Goal: Information Seeking & Learning: Learn about a topic

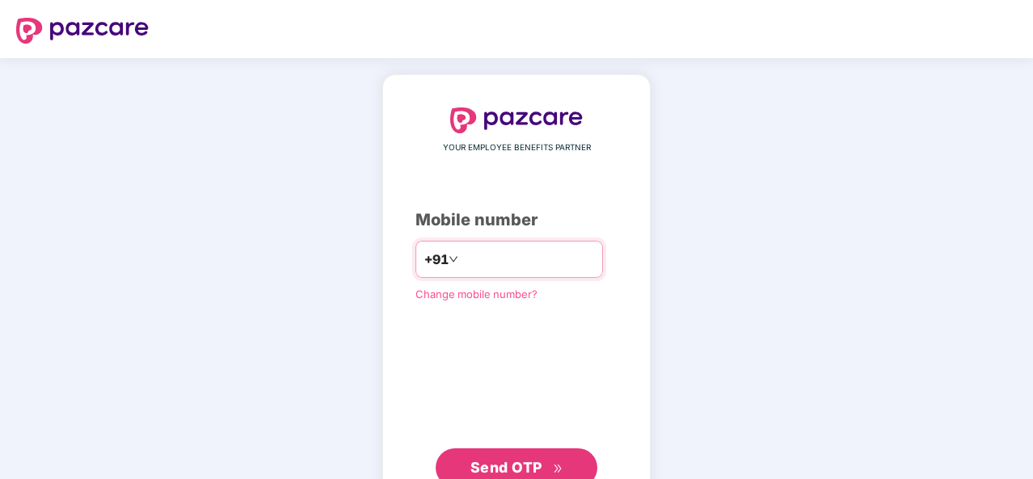
click at [483, 271] on input "number" at bounding box center [528, 260] width 133 height 26
type input "**********"
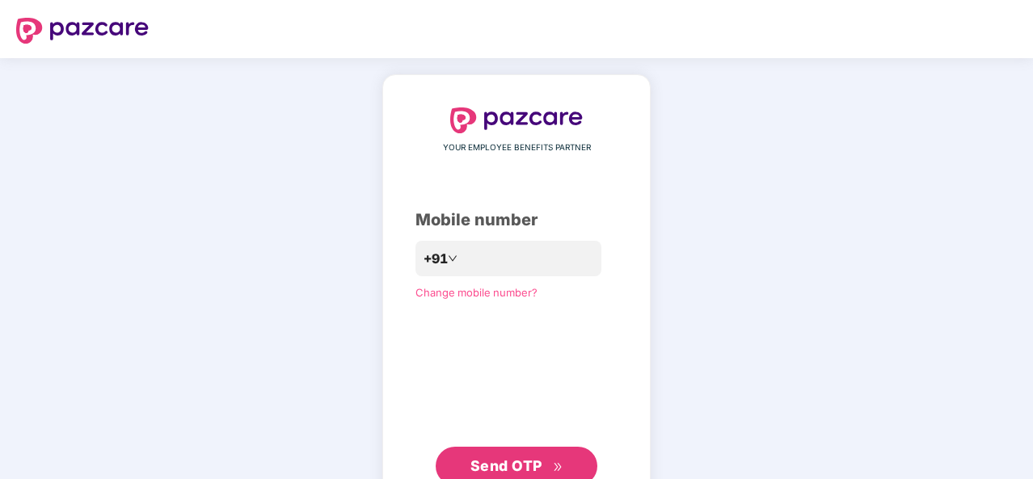
click at [522, 457] on span "Send OTP" at bounding box center [517, 466] width 93 height 23
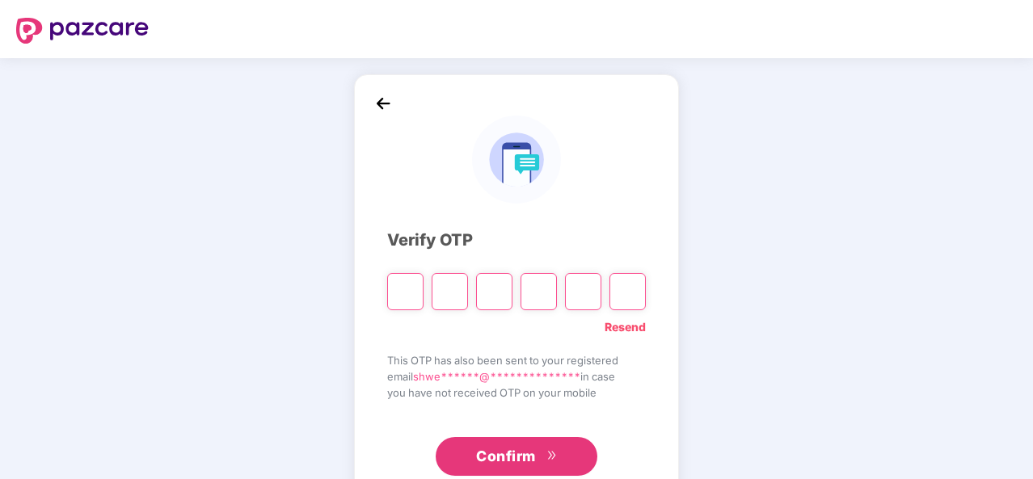
click at [506, 476] on div "**********" at bounding box center [516, 292] width 325 height 437
click at [403, 293] on input "Please enter verification code. Digit 1" at bounding box center [405, 291] width 36 height 37
type input "*"
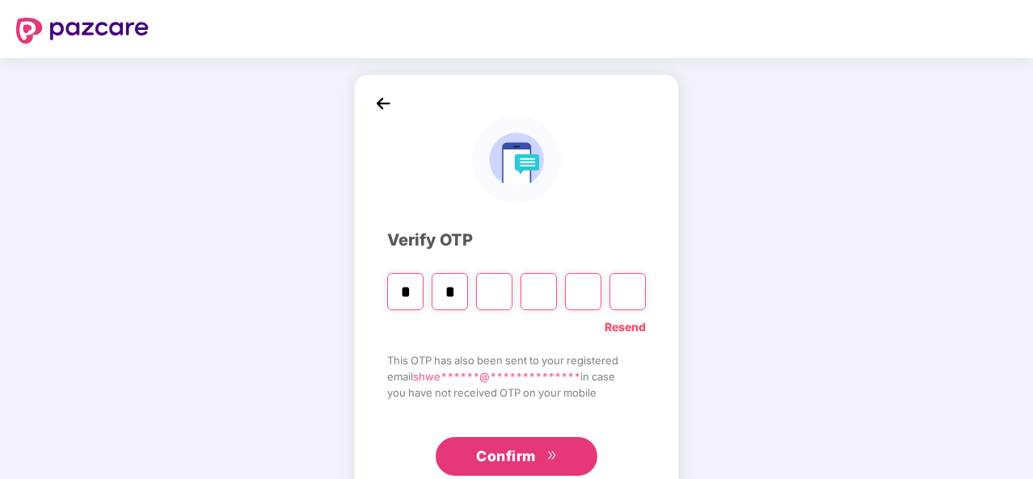
type input "*"
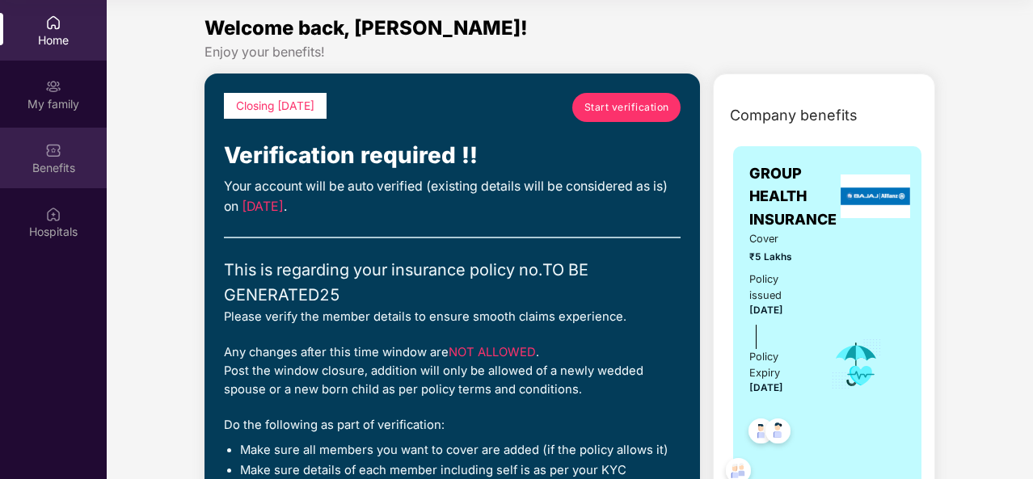
click at [41, 170] on div "Benefits" at bounding box center [53, 168] width 107 height 16
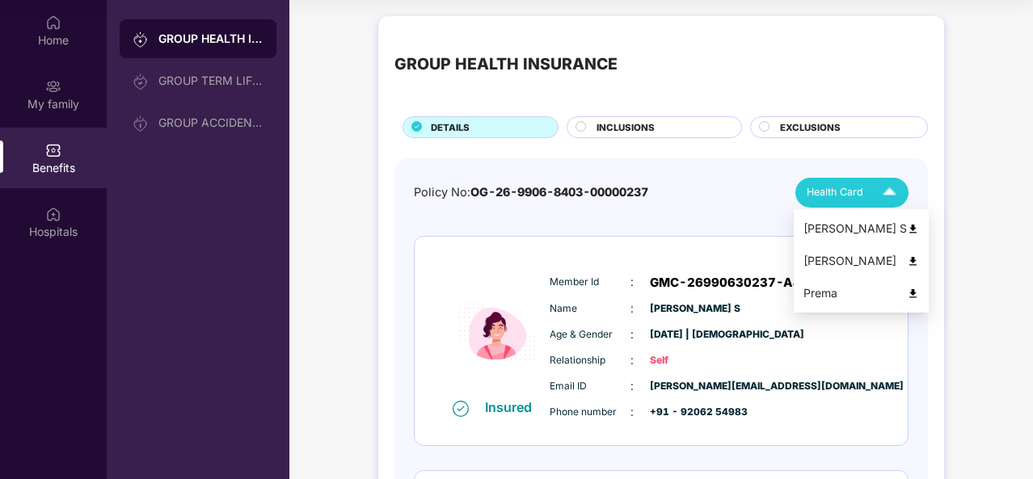
click at [894, 193] on img at bounding box center [890, 193] width 28 height 28
click at [682, 201] on div "Policy No: OG-26-9906-8403-00000237 Health Card" at bounding box center [661, 193] width 495 height 30
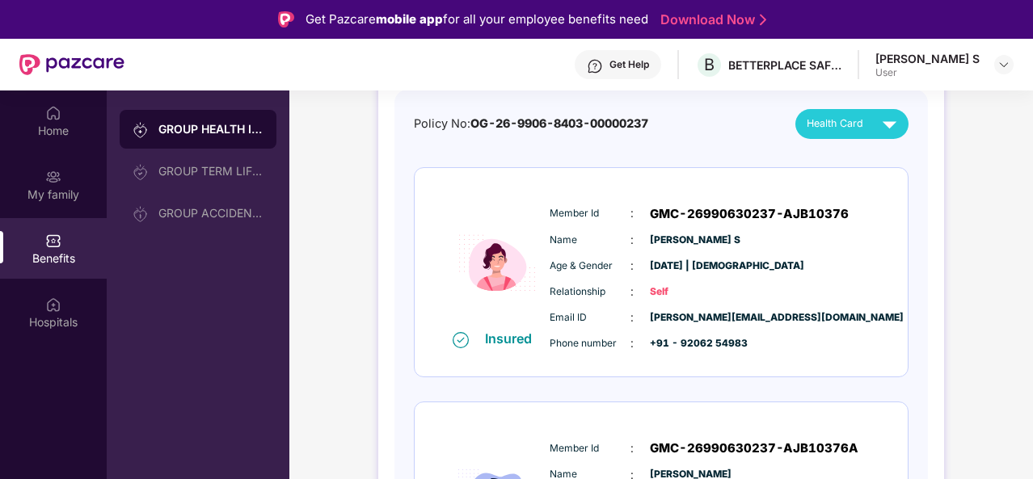
scroll to position [162, 0]
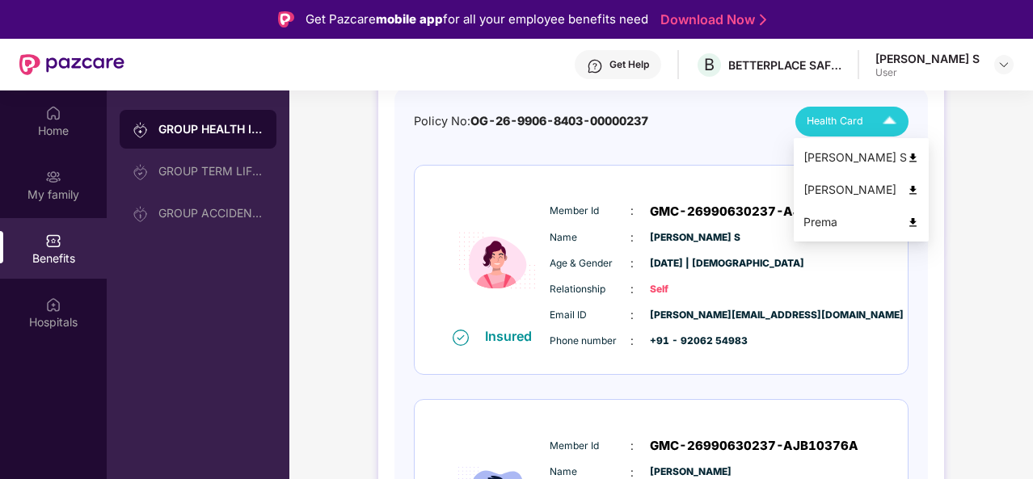
click at [883, 117] on img at bounding box center [890, 122] width 28 height 28
click at [907, 156] on img at bounding box center [913, 158] width 12 height 12
click at [907, 192] on img at bounding box center [913, 190] width 12 height 12
click at [907, 222] on img at bounding box center [913, 223] width 12 height 12
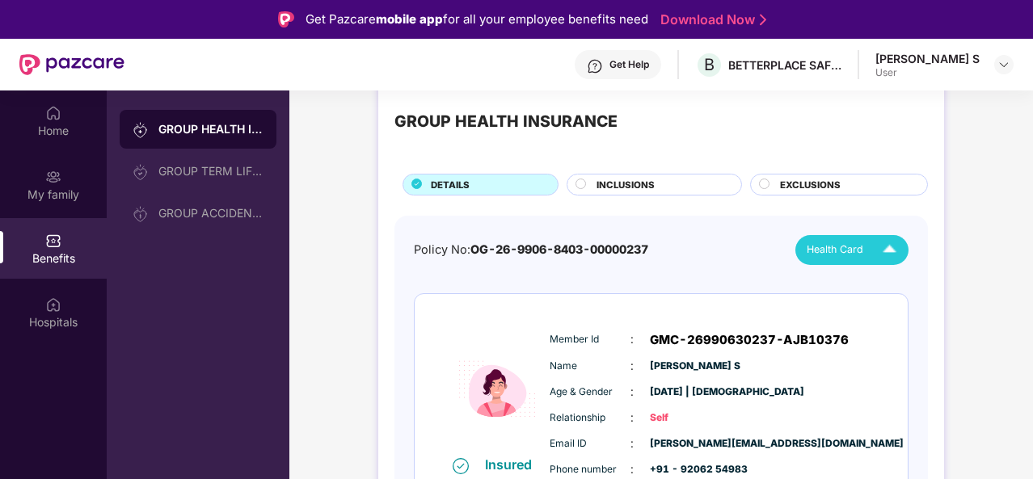
scroll to position [0, 0]
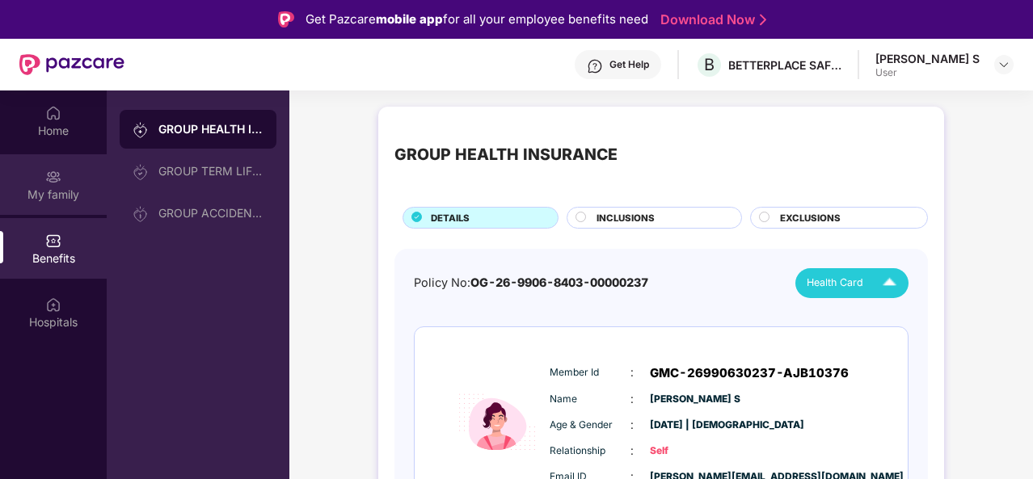
click at [72, 179] on div "My family" at bounding box center [53, 184] width 107 height 61
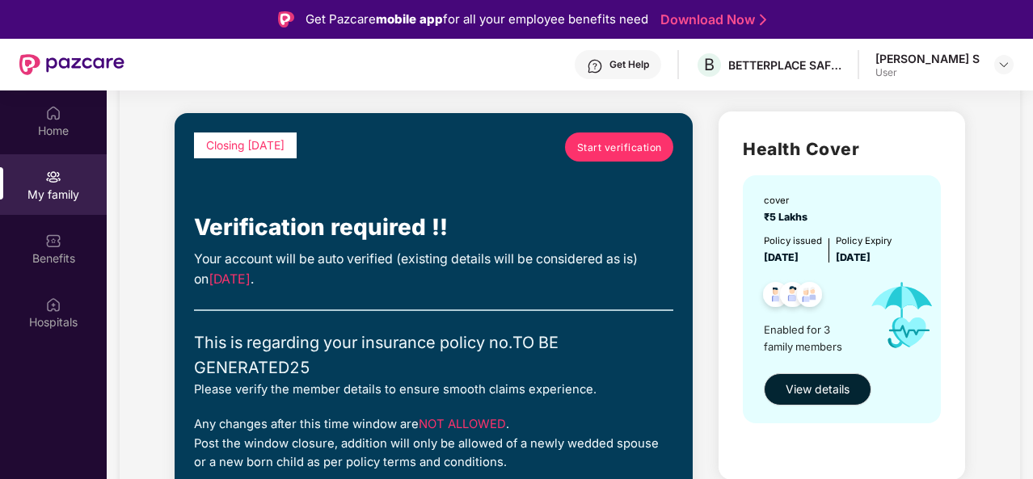
scroll to position [92, 0]
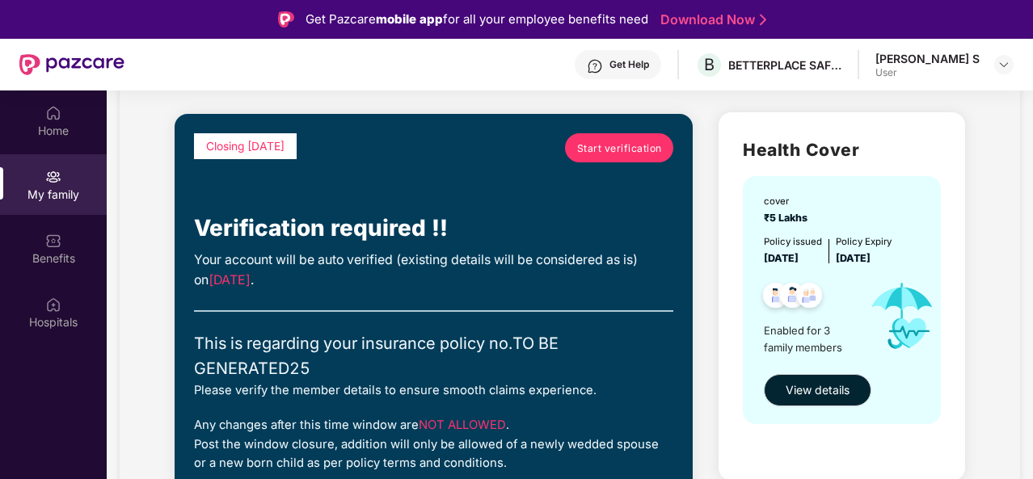
click at [651, 206] on div "Closing in 3 days Start verification" at bounding box center [433, 172] width 479 height 78
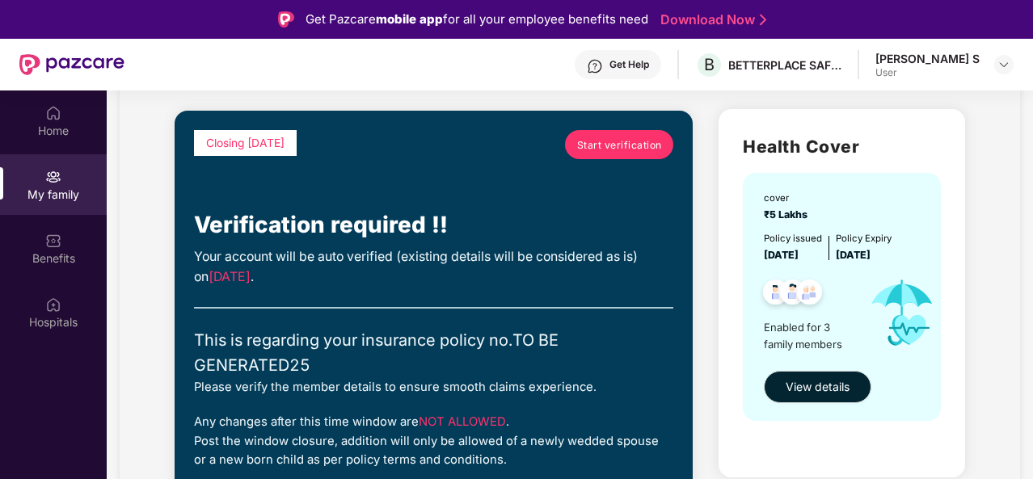
scroll to position [85, 0]
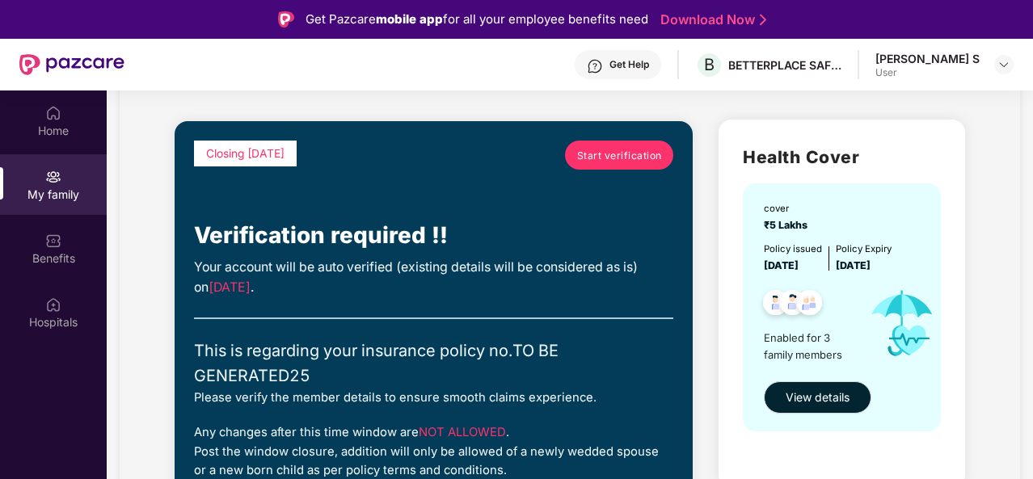
click at [630, 163] on link "Start verification" at bounding box center [619, 155] width 108 height 29
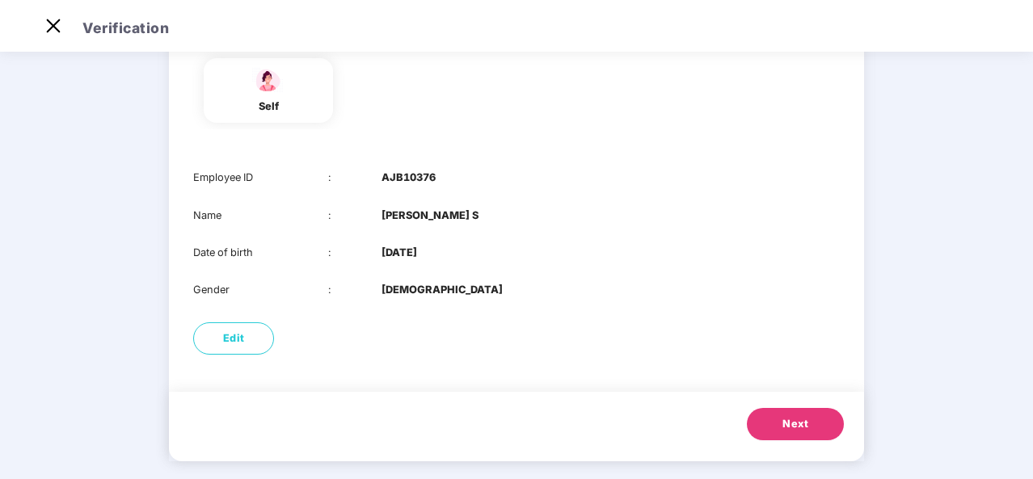
scroll to position [158, 0]
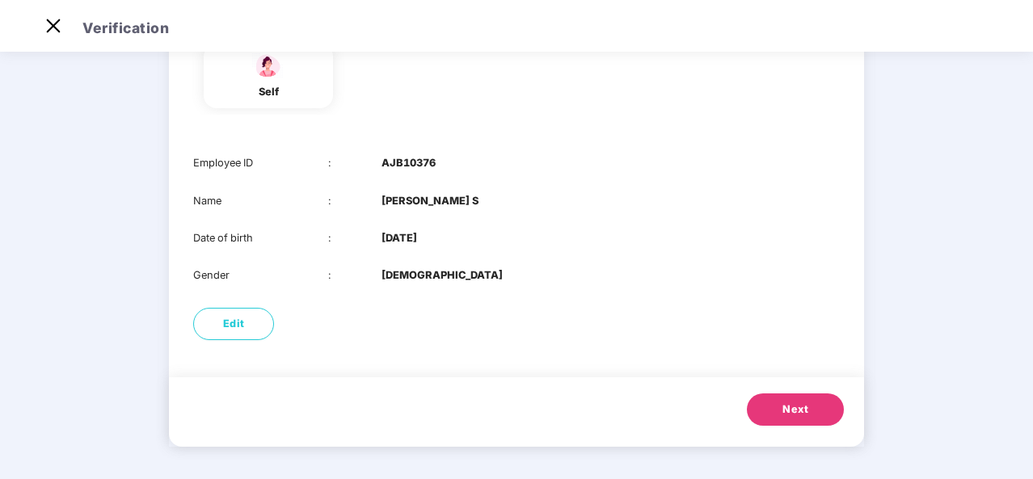
click at [775, 408] on button "Next" at bounding box center [795, 410] width 97 height 32
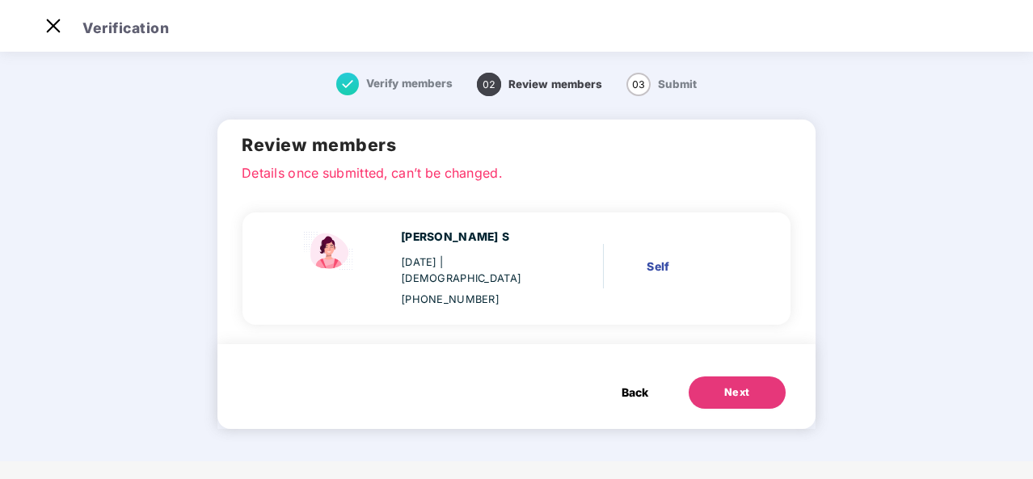
scroll to position [0, 0]
click at [716, 377] on button "Next" at bounding box center [737, 393] width 97 height 32
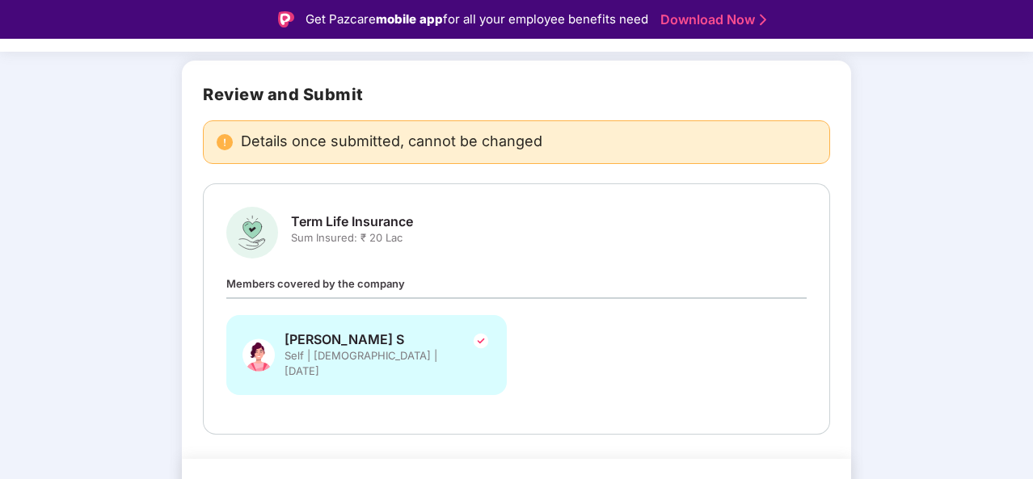
scroll to position [126, 0]
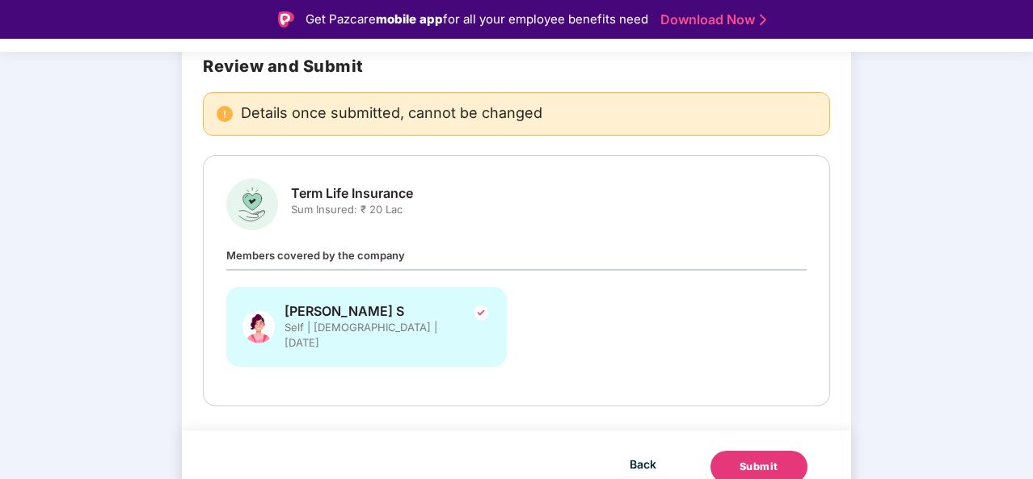
click at [551, 281] on div "Members covered by the company Shweatha S Self | Female | 17 July 1997" at bounding box center [516, 315] width 580 height 137
click at [635, 454] on span "Back" at bounding box center [643, 464] width 27 height 20
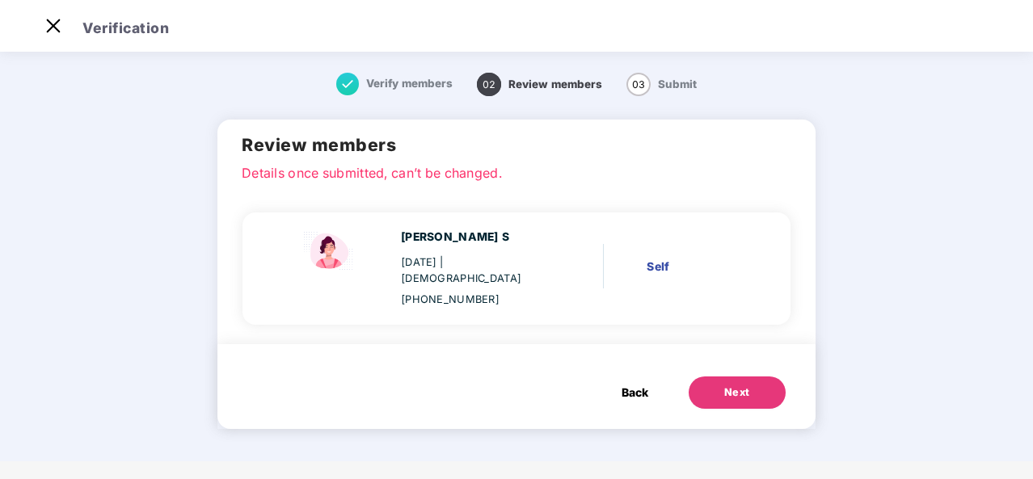
scroll to position [0, 0]
click at [641, 278] on div "Shweatha S 17 July 1997 | Female +919206254983 Self" at bounding box center [510, 268] width 502 height 79
click at [639, 384] on span "Back" at bounding box center [635, 393] width 27 height 18
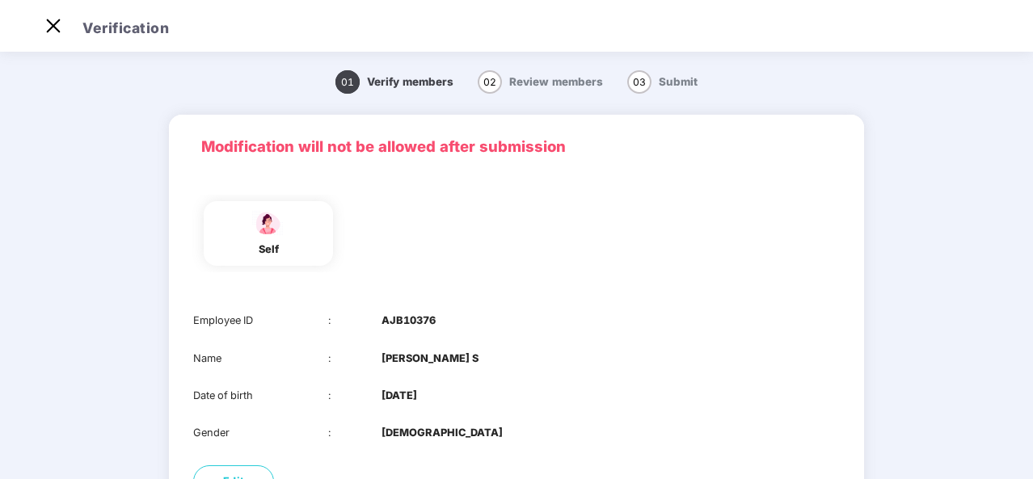
scroll to position [158, 0]
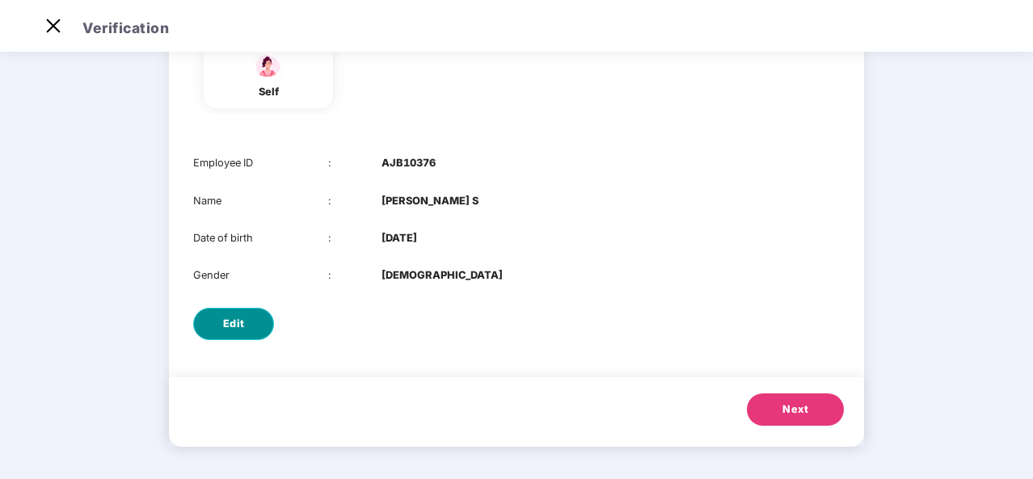
click at [233, 318] on span "Edit" at bounding box center [234, 324] width 22 height 16
select select "******"
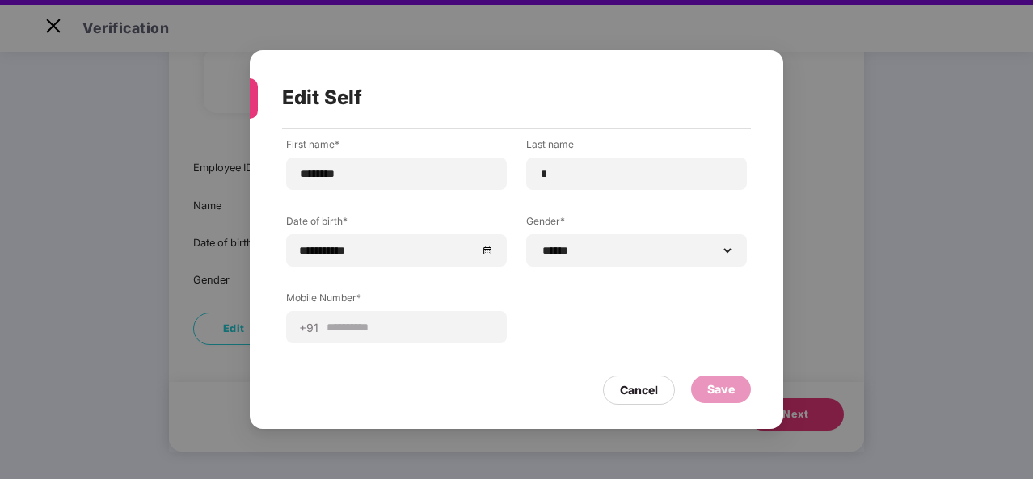
scroll to position [0, 0]
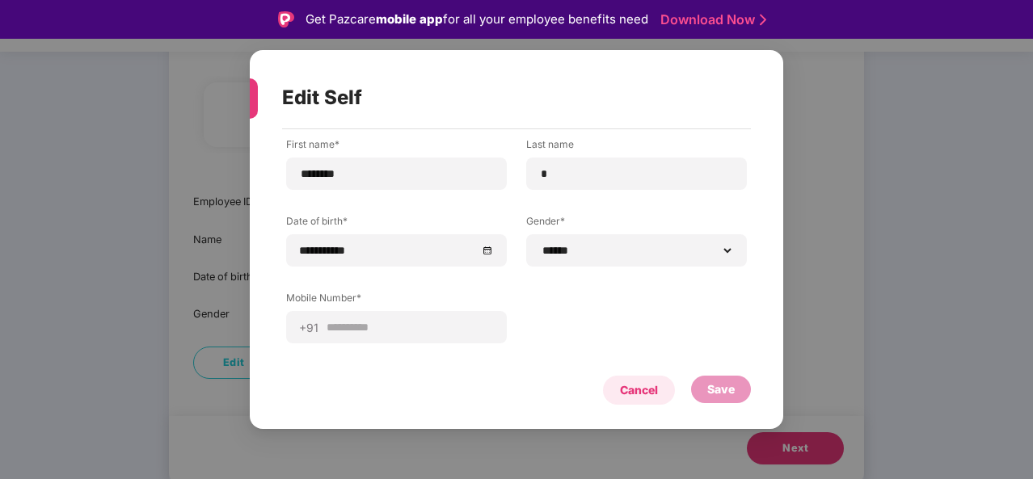
click at [623, 386] on div "Cancel" at bounding box center [639, 391] width 38 height 18
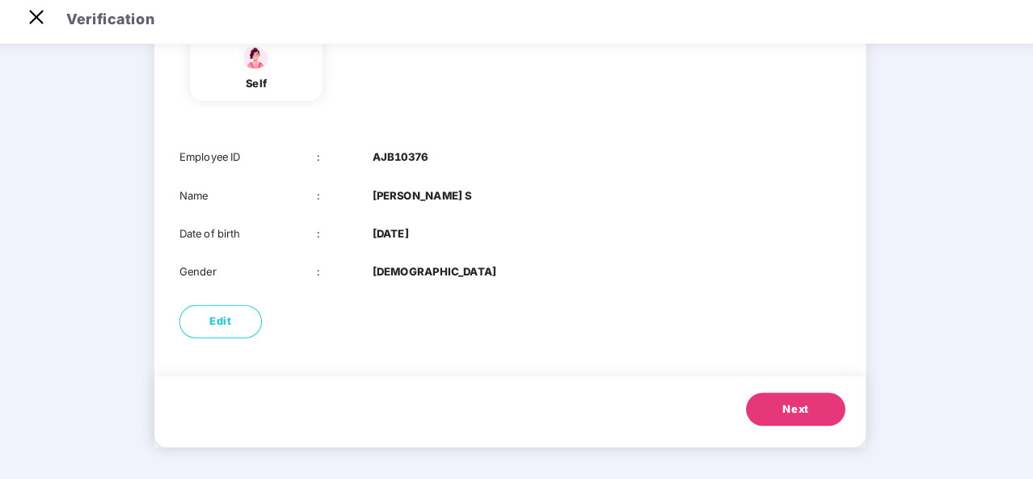
scroll to position [39, 0]
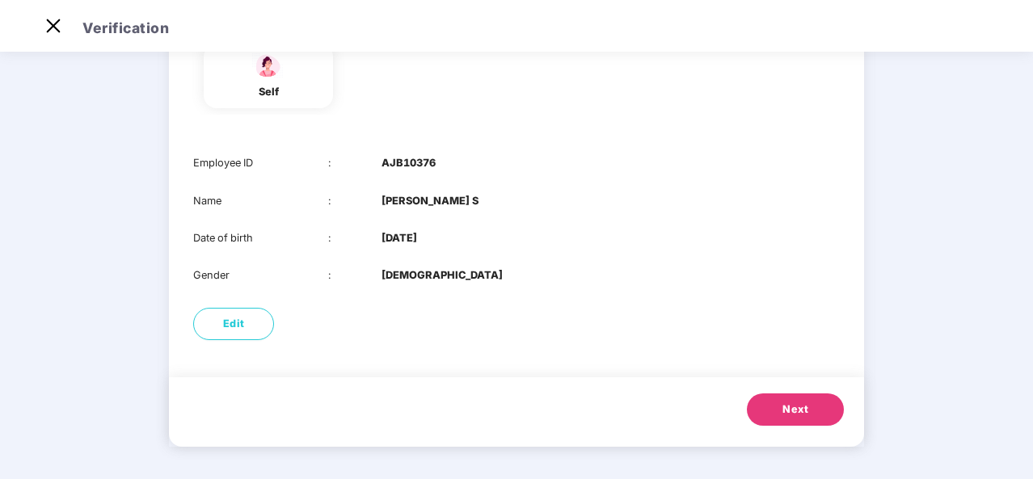
click at [783, 415] on span "Next" at bounding box center [796, 410] width 26 height 16
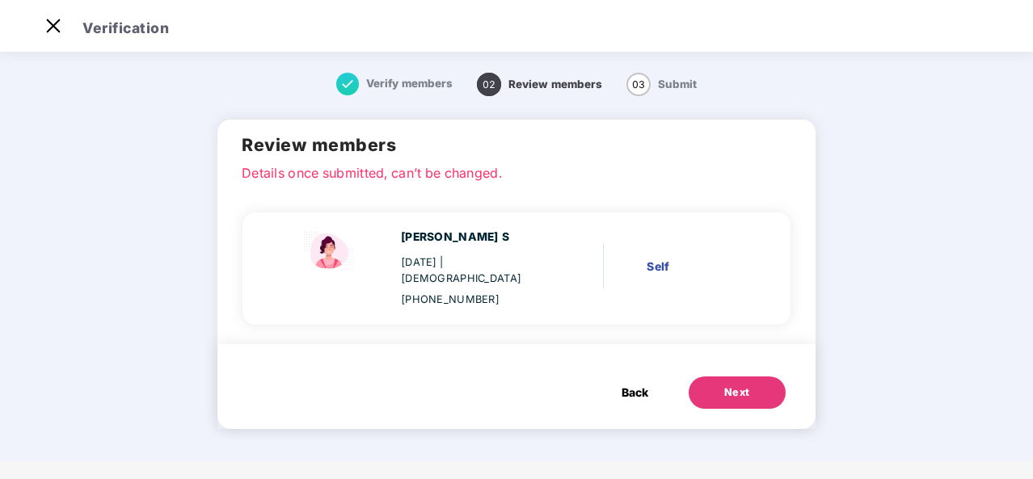
click at [625, 263] on div "Shweatha S 17 July 1997 | Female +919206254983 Self" at bounding box center [510, 268] width 502 height 79
click at [651, 75] on div "03 Submit" at bounding box center [662, 84] width 70 height 18
click at [615, 282] on div "Shweatha S 17 July 1997 | Female +919206254983 Self" at bounding box center [510, 268] width 502 height 79
click at [59, 23] on img at bounding box center [53, 26] width 26 height 26
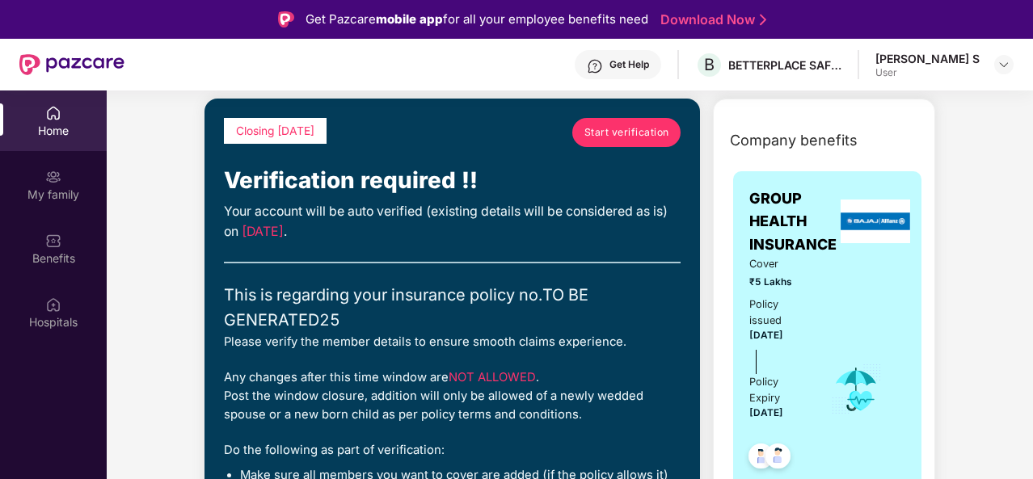
scroll to position [78, 0]
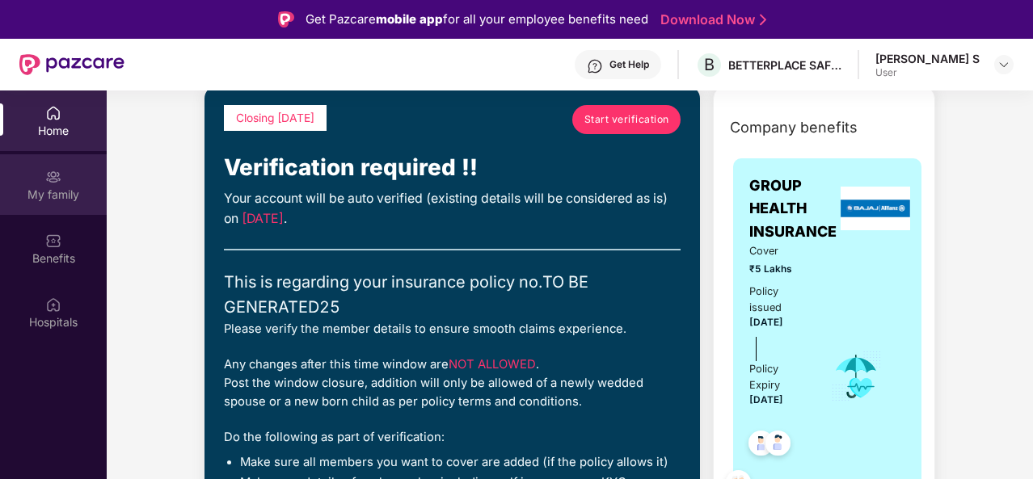
click at [69, 178] on div "My family" at bounding box center [53, 184] width 107 height 61
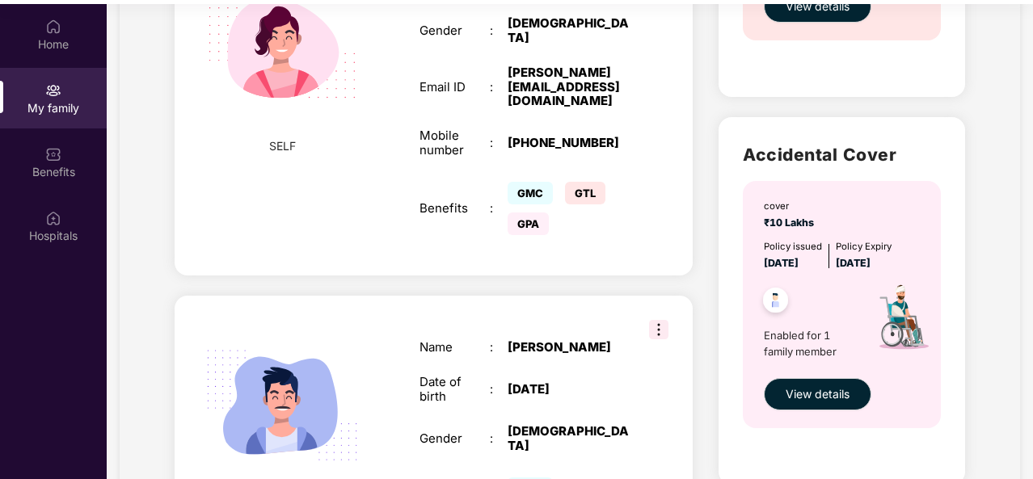
scroll to position [796, 0]
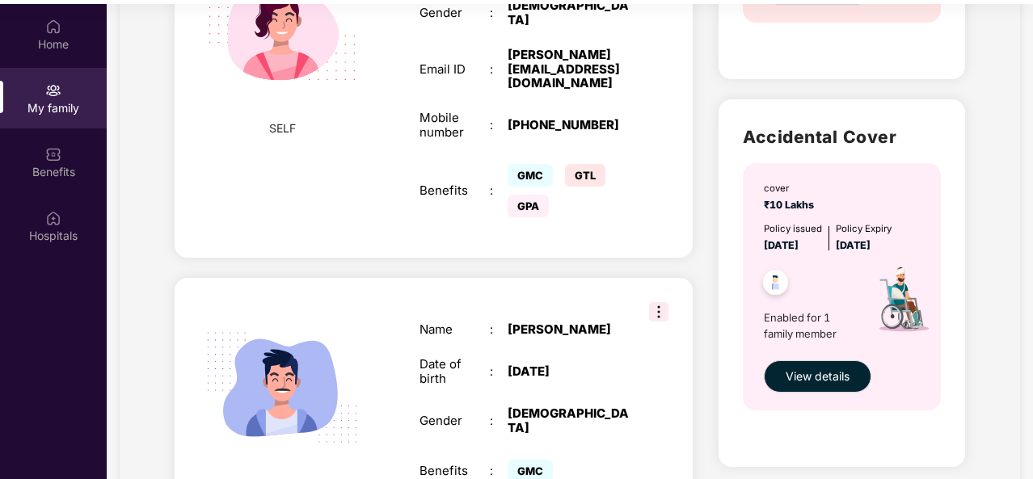
click at [661, 302] on img at bounding box center [658, 311] width 19 height 19
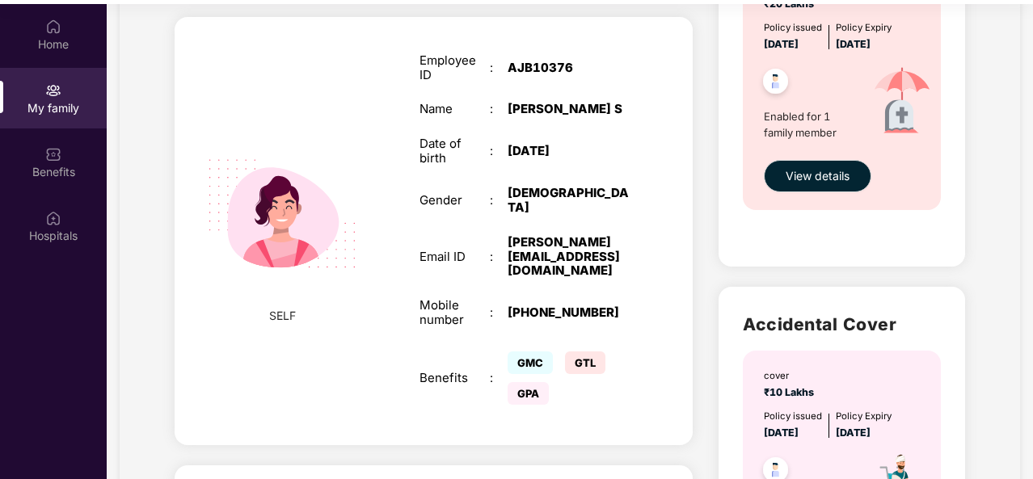
scroll to position [610, 0]
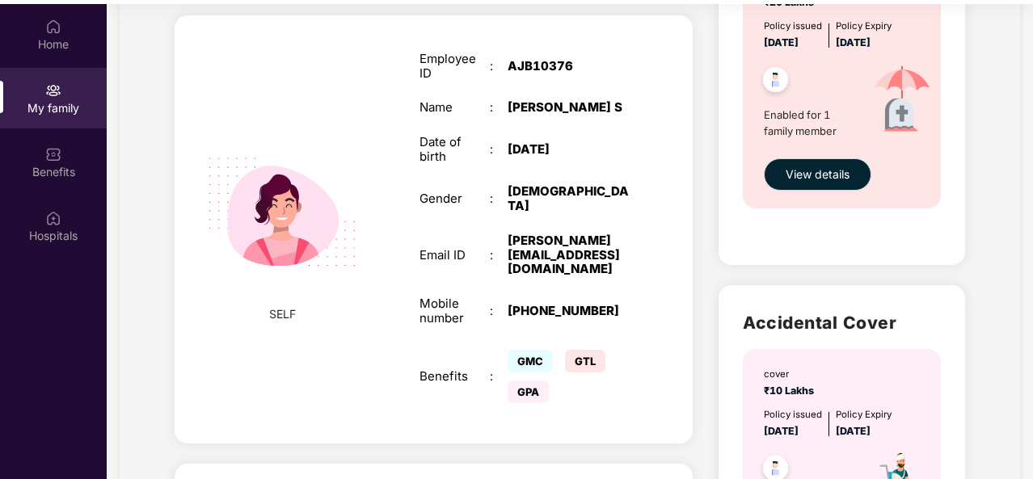
click at [529, 350] on span "GMC" at bounding box center [530, 361] width 45 height 23
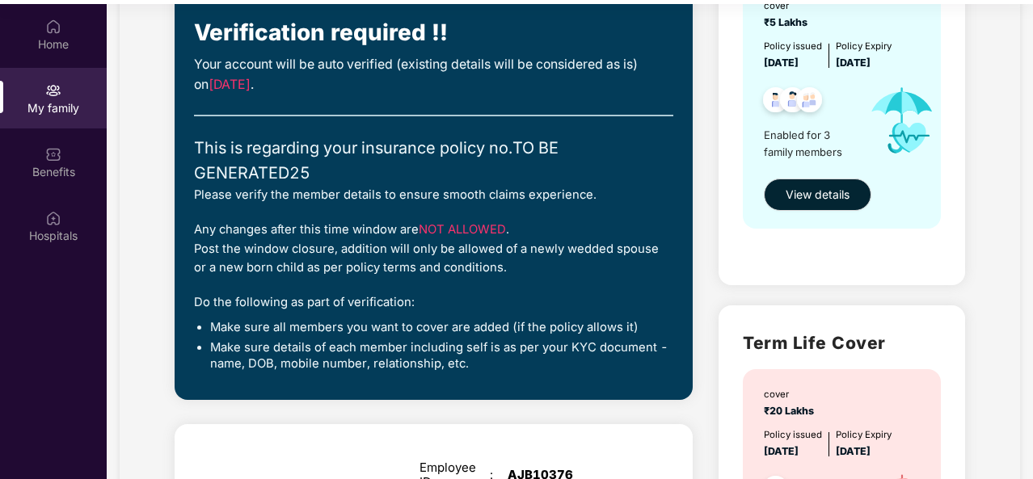
scroll to position [0, 0]
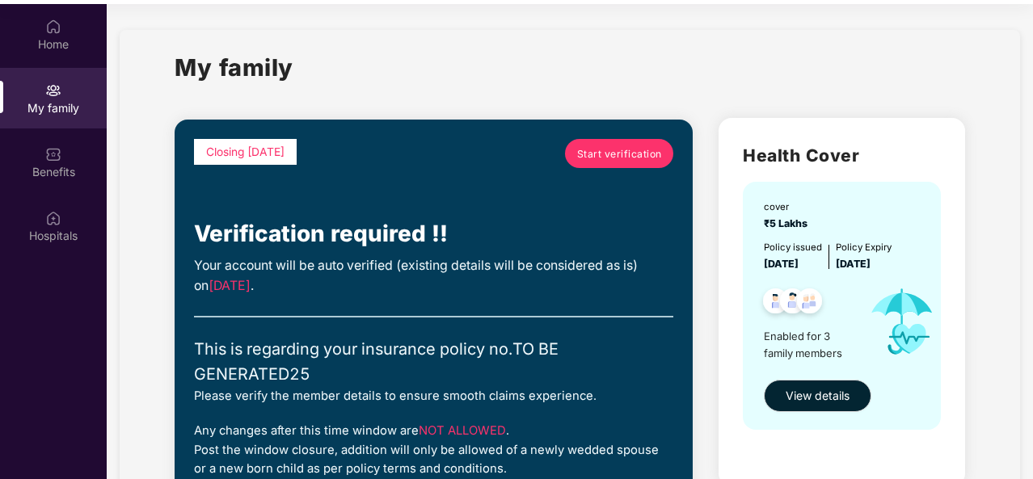
click at [55, 104] on div "My family" at bounding box center [53, 108] width 107 height 16
click at [53, 145] on div at bounding box center [53, 153] width 16 height 16
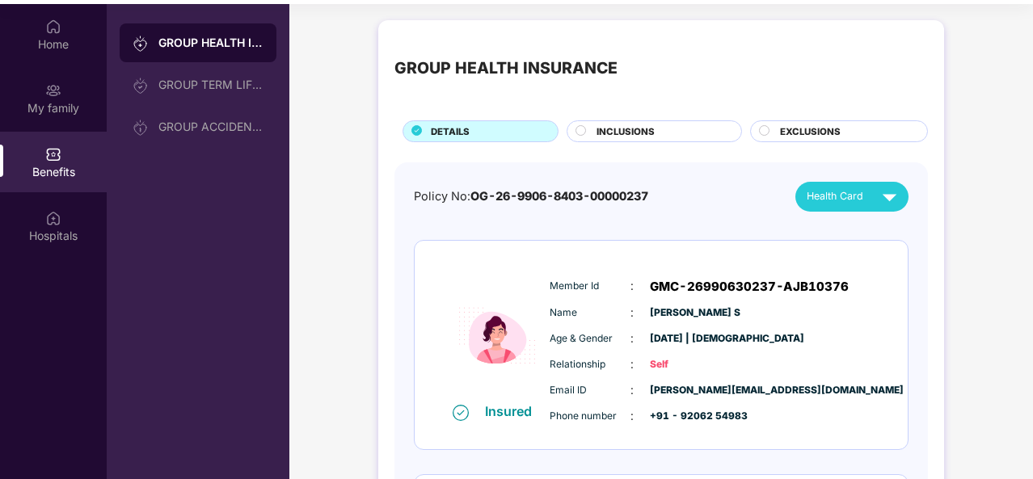
click at [188, 44] on div "GROUP HEALTH INSURANCE" at bounding box center [210, 43] width 105 height 16
click at [225, 87] on div "GROUP TERM LIFE INSURANCE" at bounding box center [210, 84] width 105 height 13
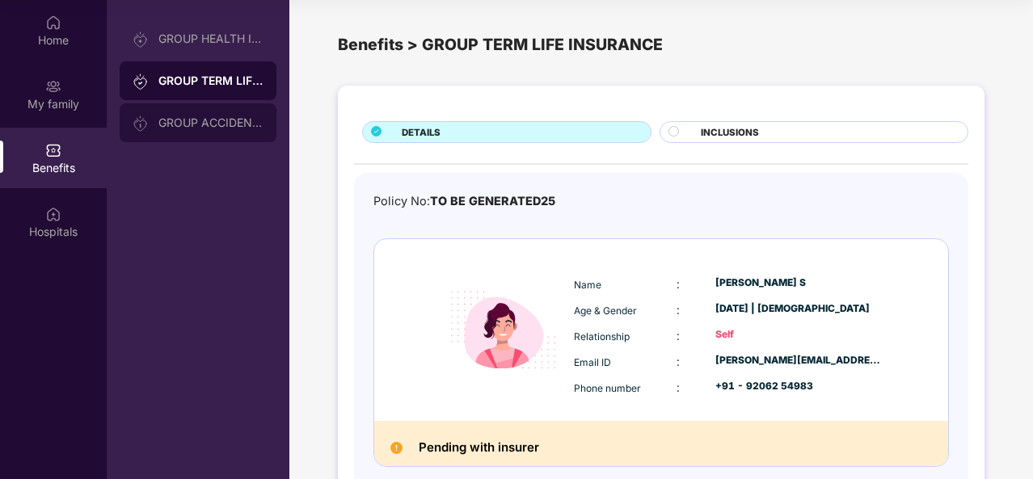
click at [210, 108] on div "GROUP ACCIDENTAL INSURANCE" at bounding box center [198, 122] width 157 height 39
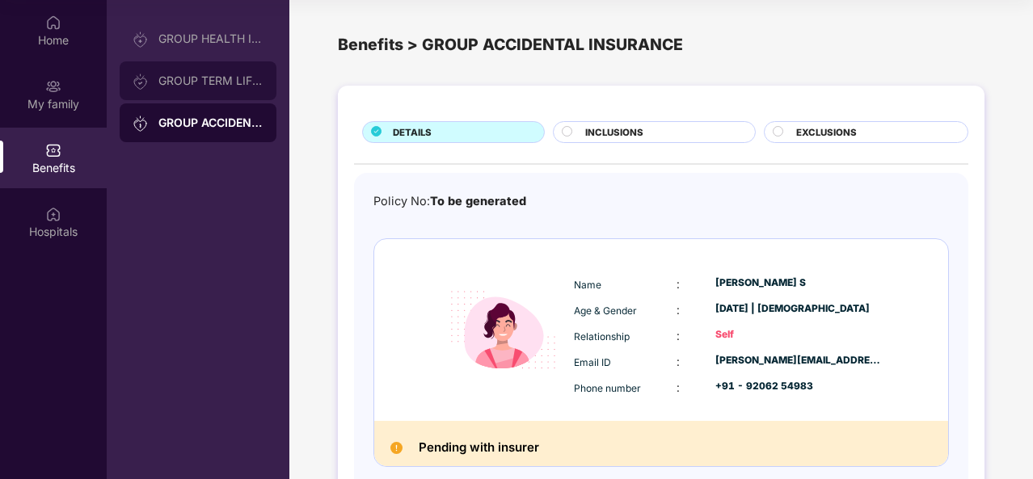
click at [220, 78] on div "GROUP TERM LIFE INSURANCE" at bounding box center [210, 80] width 105 height 13
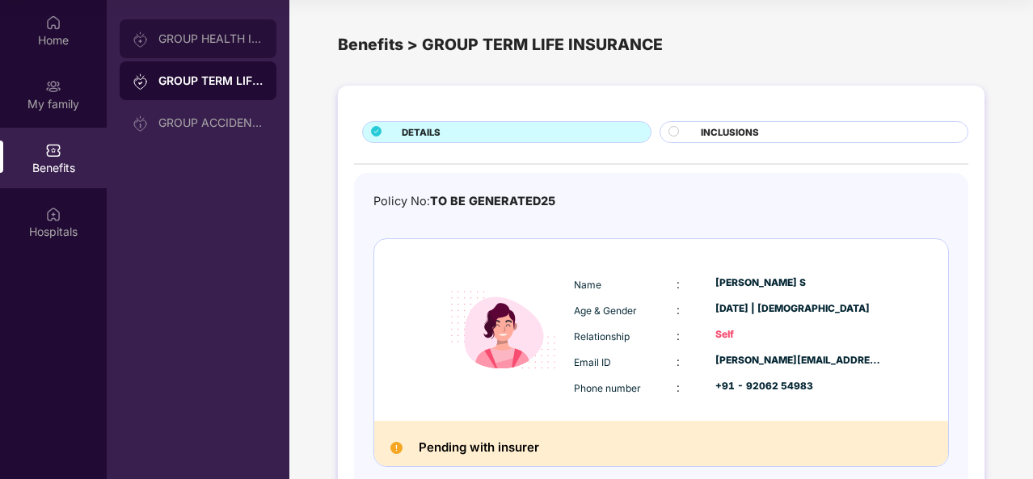
click at [194, 43] on div "GROUP HEALTH INSURANCE" at bounding box center [210, 38] width 105 height 13
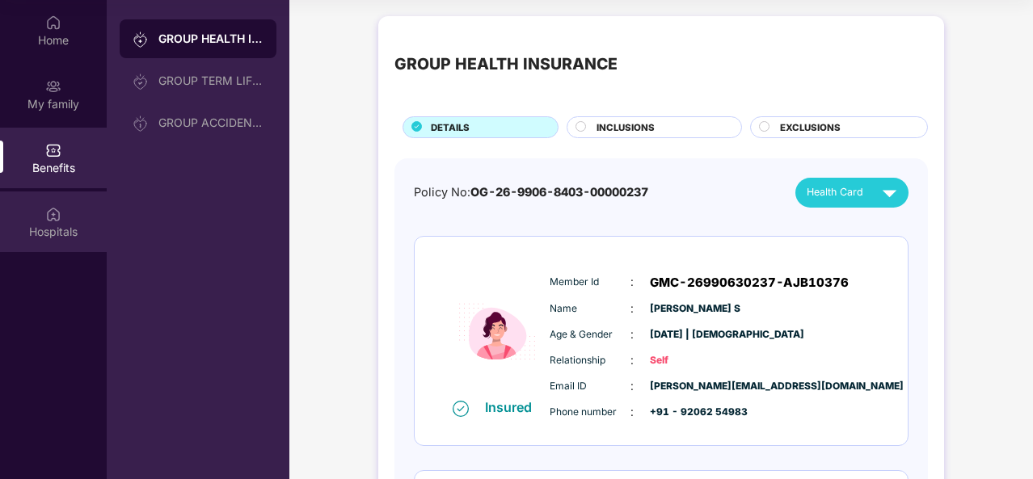
click at [71, 209] on div "Hospitals" at bounding box center [53, 222] width 107 height 61
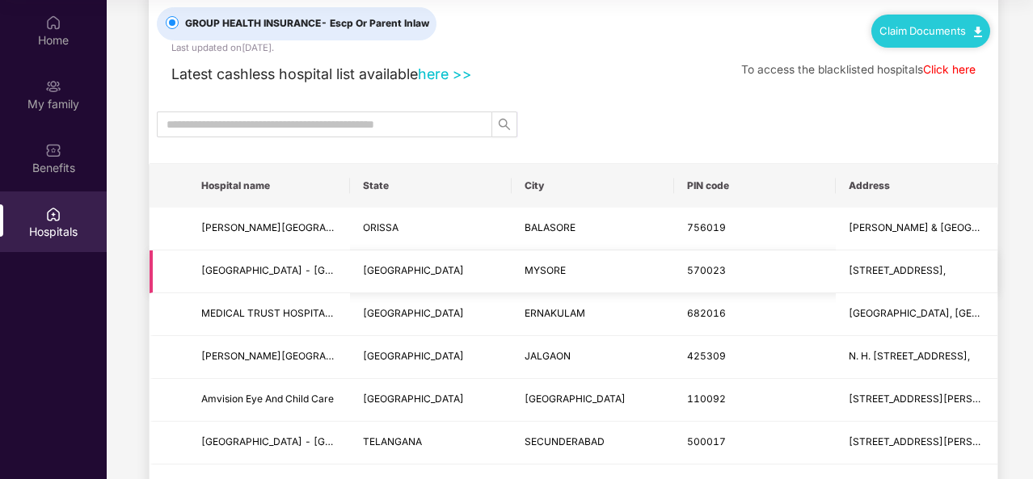
scroll to position [40, 0]
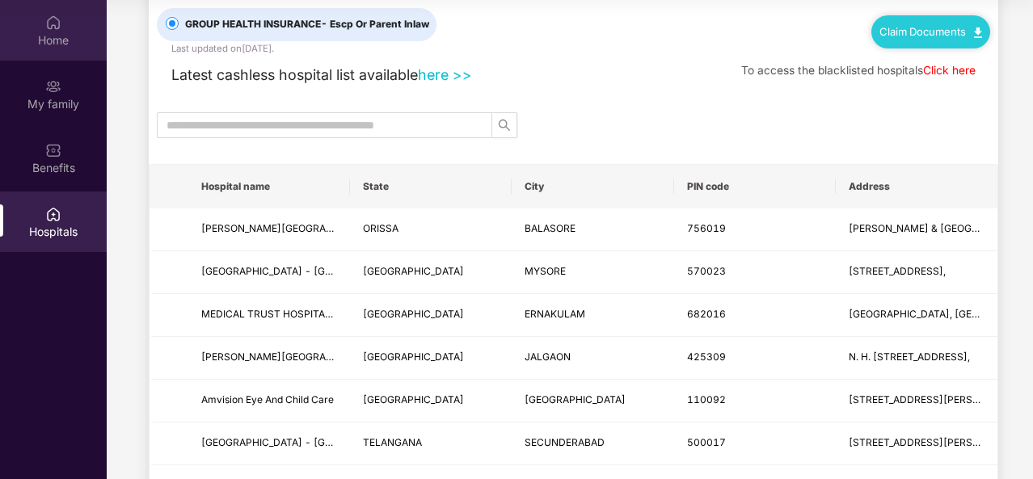
click at [58, 43] on div "Home" at bounding box center [53, 40] width 107 height 16
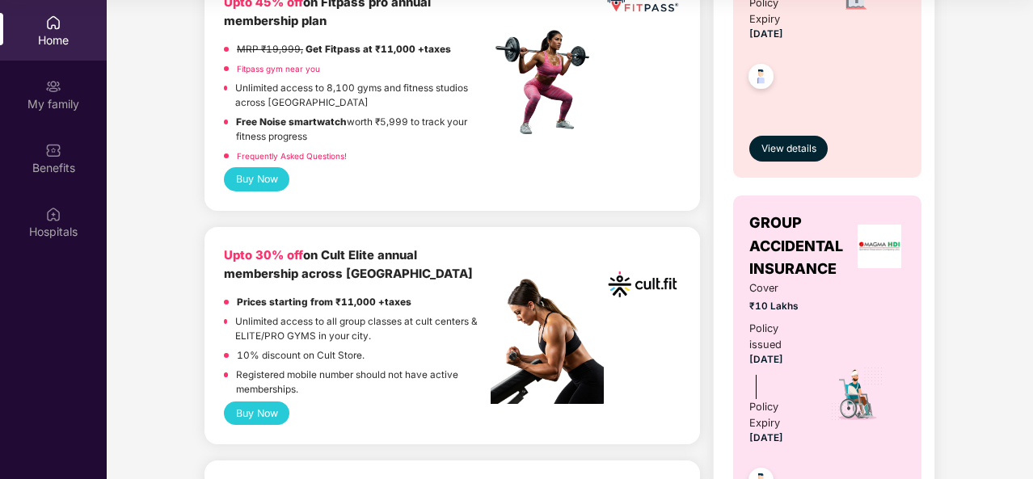
scroll to position [799, 0]
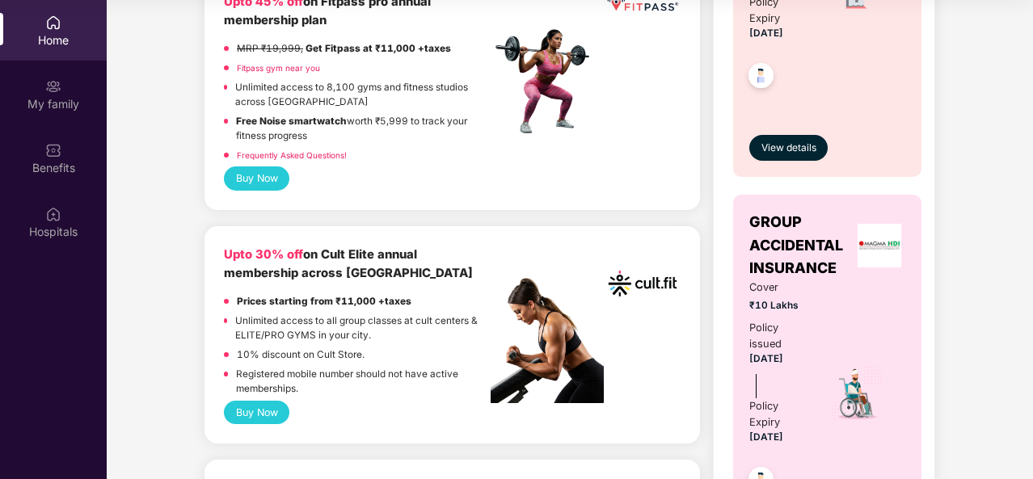
click at [307, 150] on link "Frequently Asked Questions!" at bounding box center [292, 155] width 110 height 10
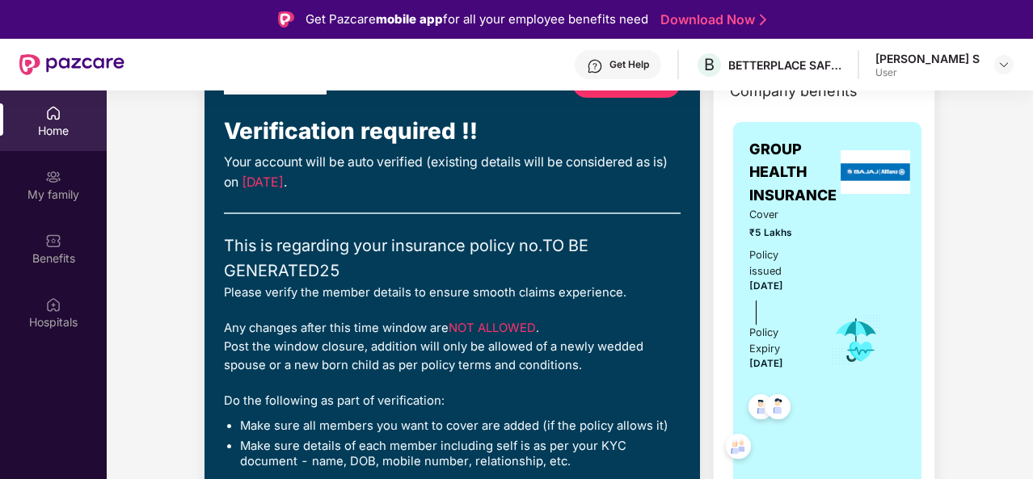
scroll to position [137, 0]
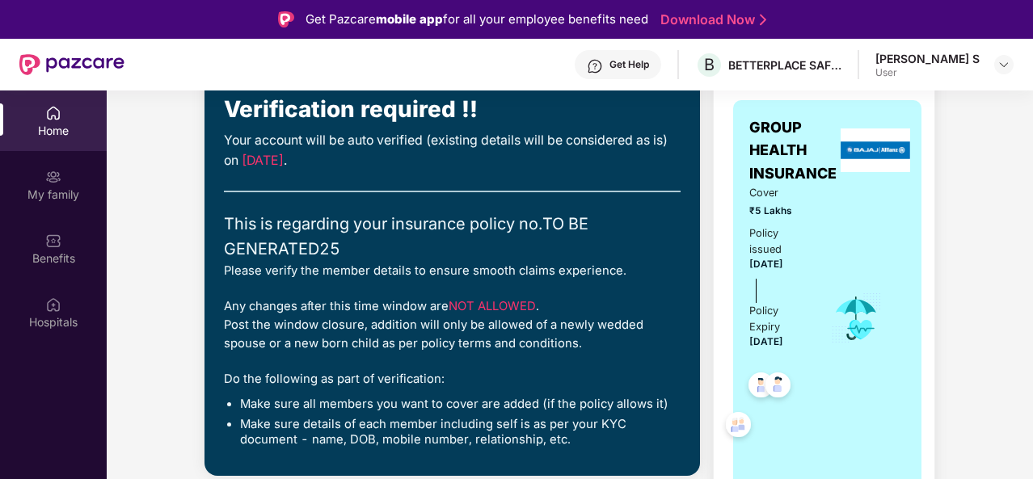
click at [766, 379] on img at bounding box center [778, 388] width 40 height 40
click at [791, 300] on div "Policy issued [DATE] Policy Expiry [DATE]" at bounding box center [778, 289] width 59 height 127
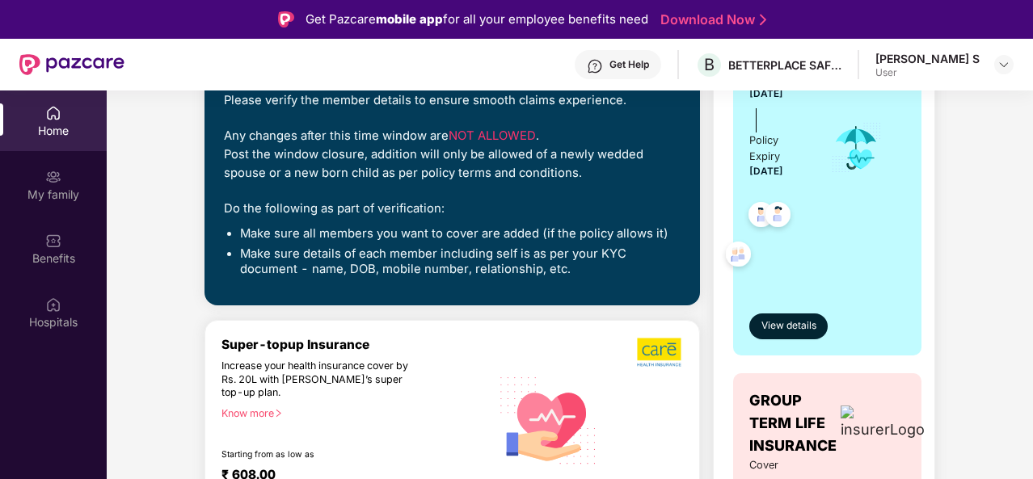
scroll to position [309, 0]
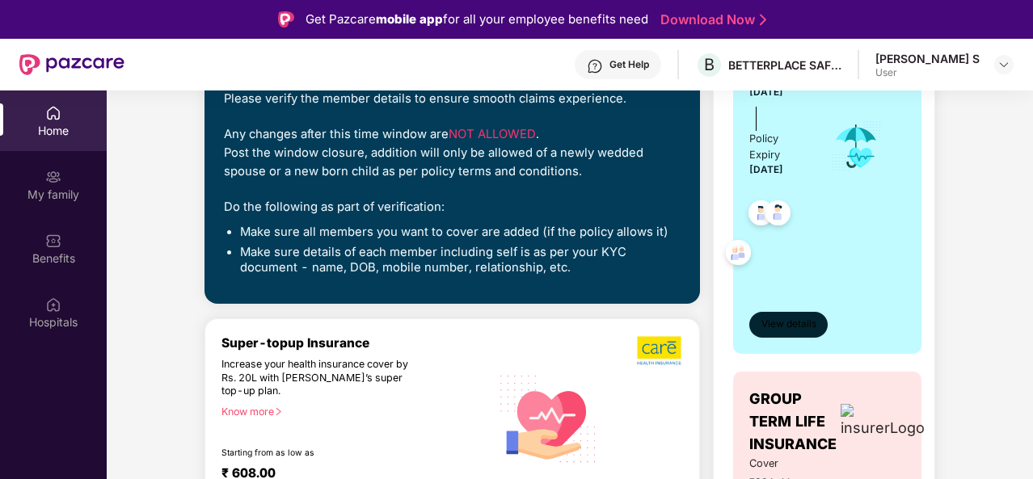
click at [772, 323] on span "View details" at bounding box center [789, 324] width 55 height 15
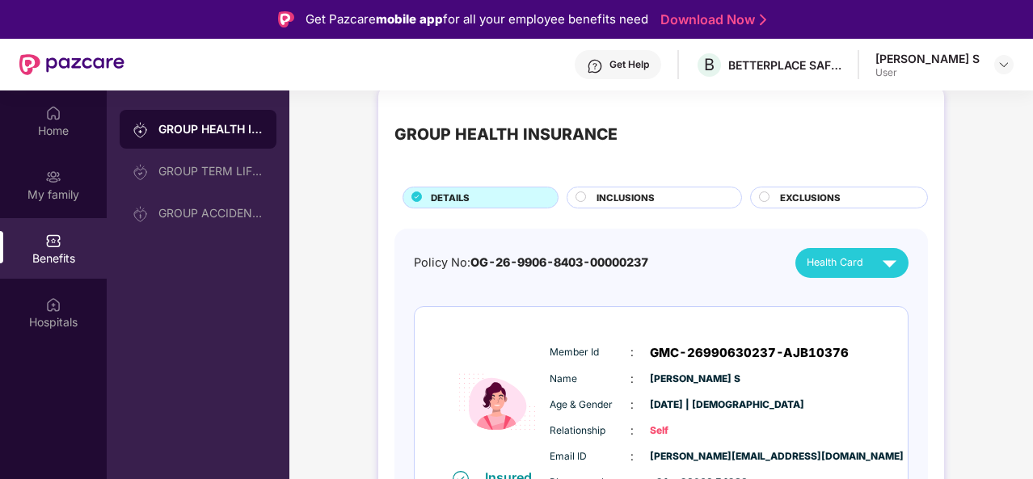
scroll to position [19, 0]
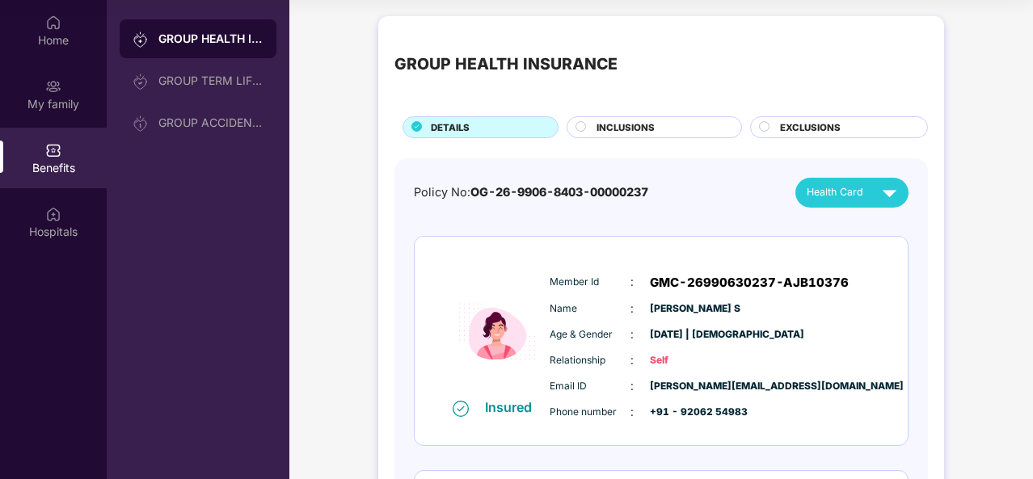
scroll to position [0, 0]
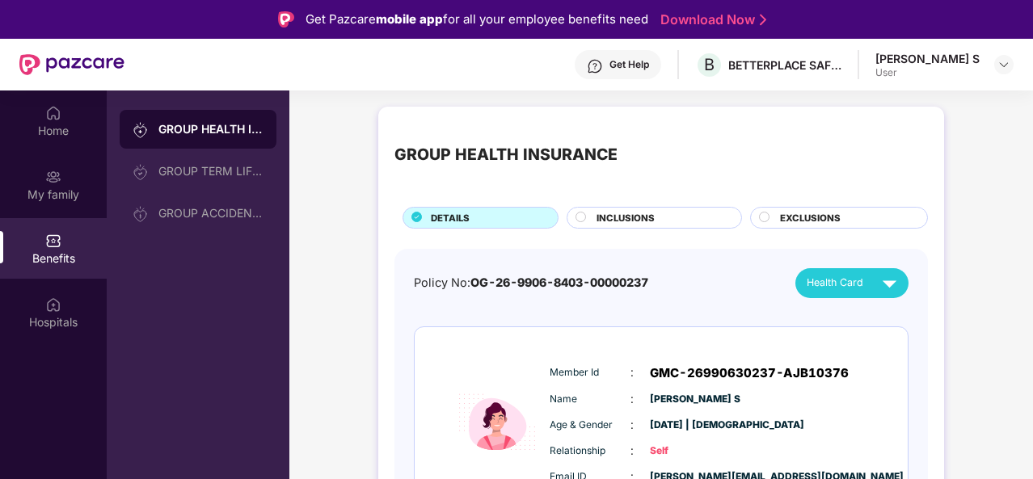
drag, startPoint x: 627, startPoint y: 232, endPoint x: 627, endPoint y: 222, distance: 9.7
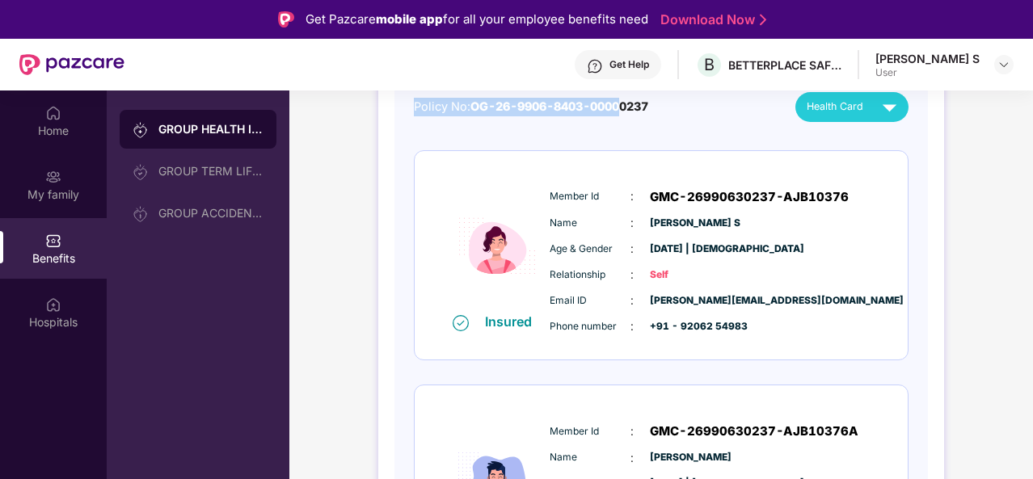
scroll to position [534, 0]
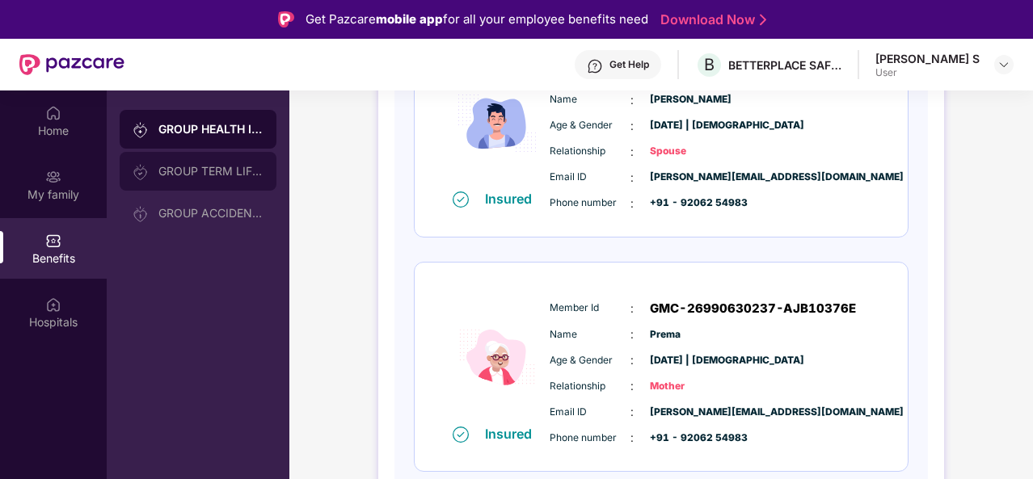
click at [225, 174] on div "GROUP TERM LIFE INSURANCE" at bounding box center [210, 171] width 105 height 13
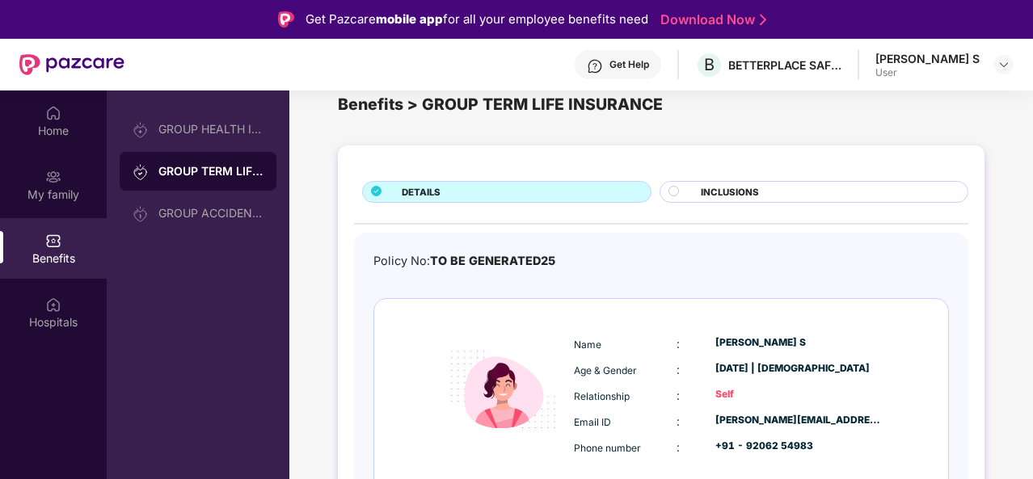
scroll to position [86, 0]
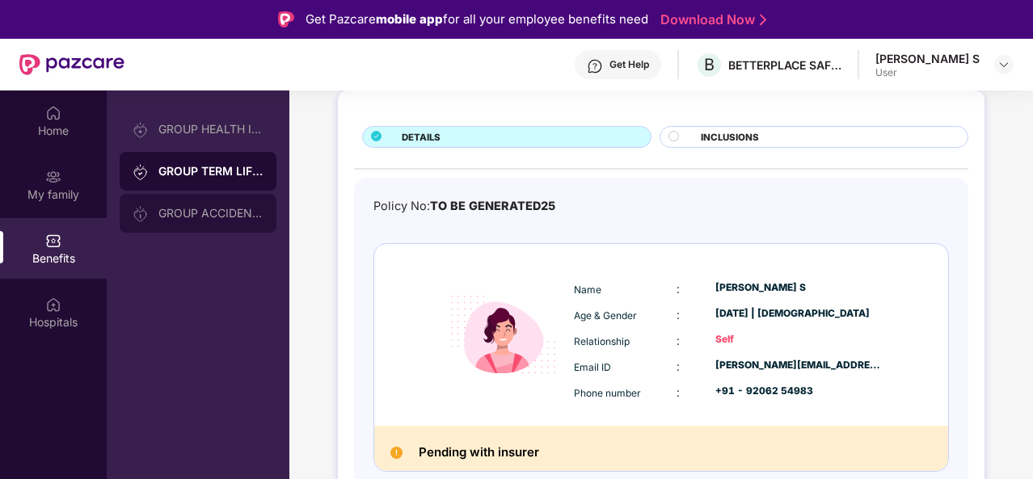
click at [157, 199] on div "GROUP ACCIDENTAL INSURANCE" at bounding box center [198, 213] width 157 height 39
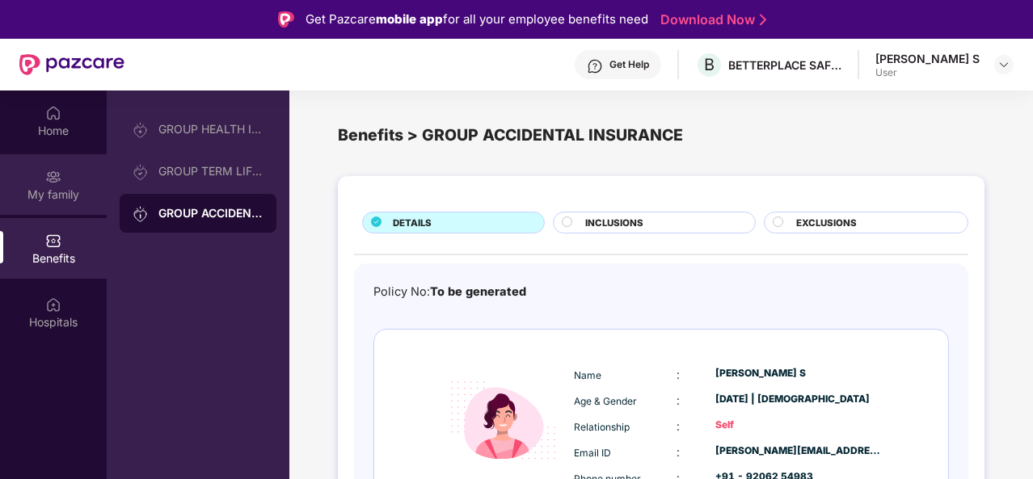
click at [74, 179] on div "My family" at bounding box center [53, 184] width 107 height 61
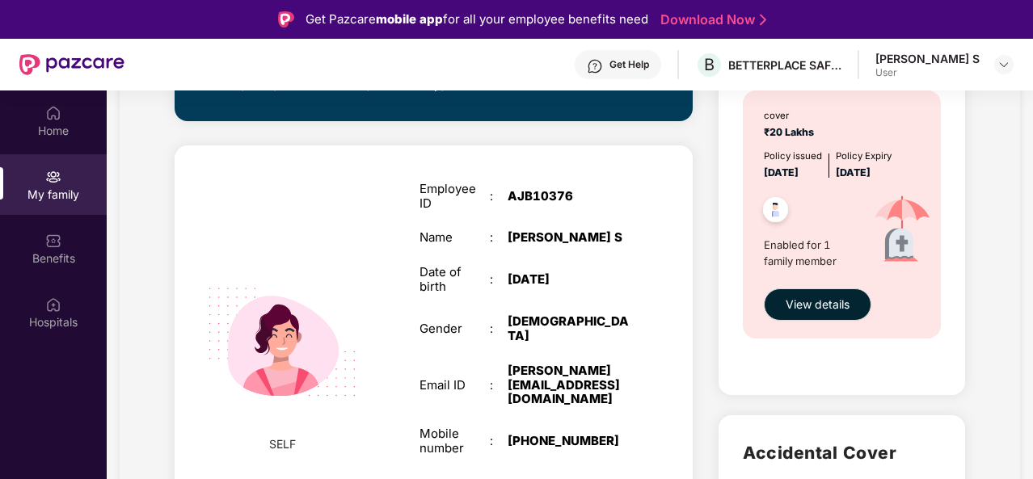
scroll to position [568, 0]
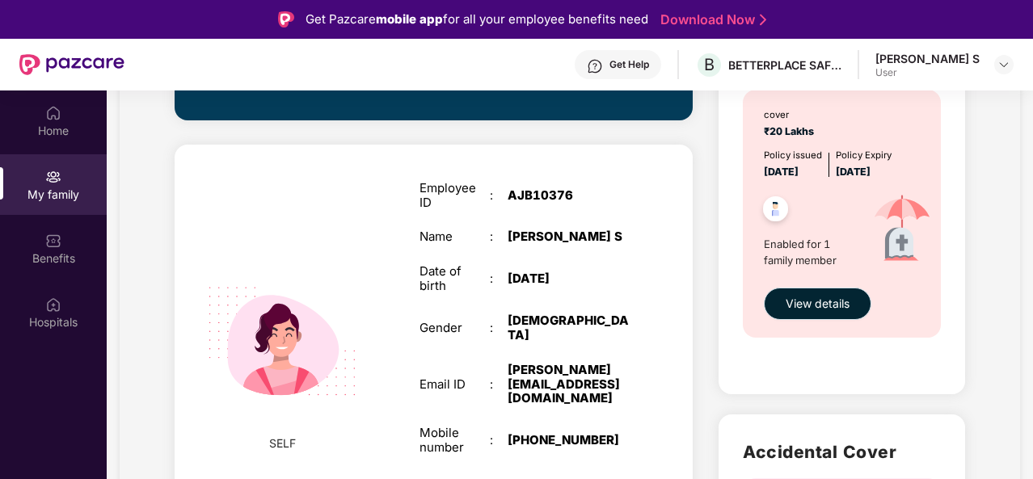
click at [783, 305] on button "View details" at bounding box center [818, 304] width 108 height 32
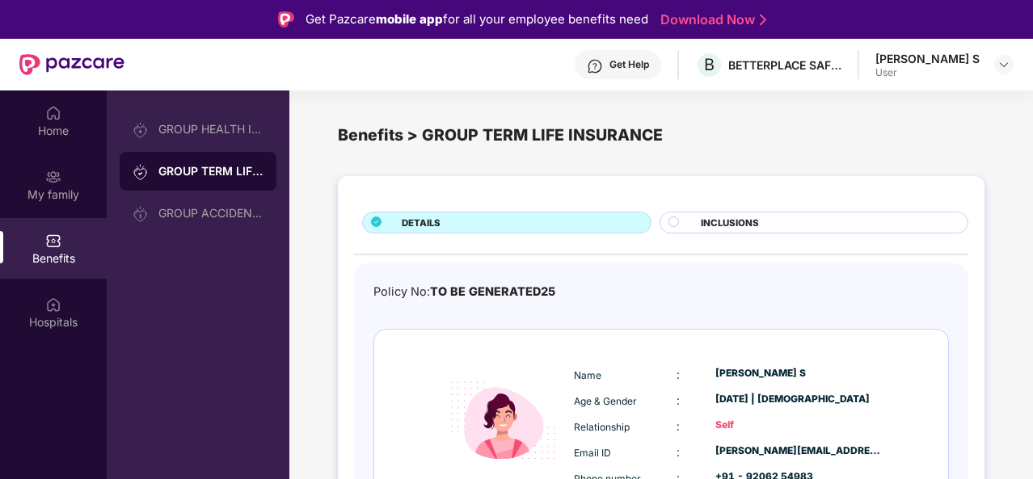
click at [195, 171] on div "GROUP TERM LIFE INSURANCE" at bounding box center [210, 171] width 105 height 16
click at [187, 217] on div "GROUP ACCIDENTAL INSURANCE" at bounding box center [210, 213] width 105 height 13
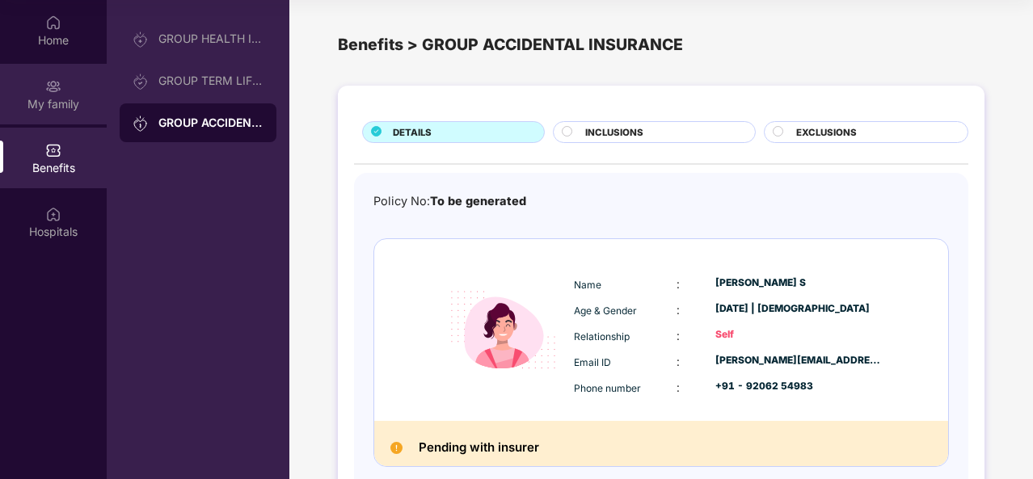
click at [62, 104] on div "My family" at bounding box center [53, 104] width 107 height 16
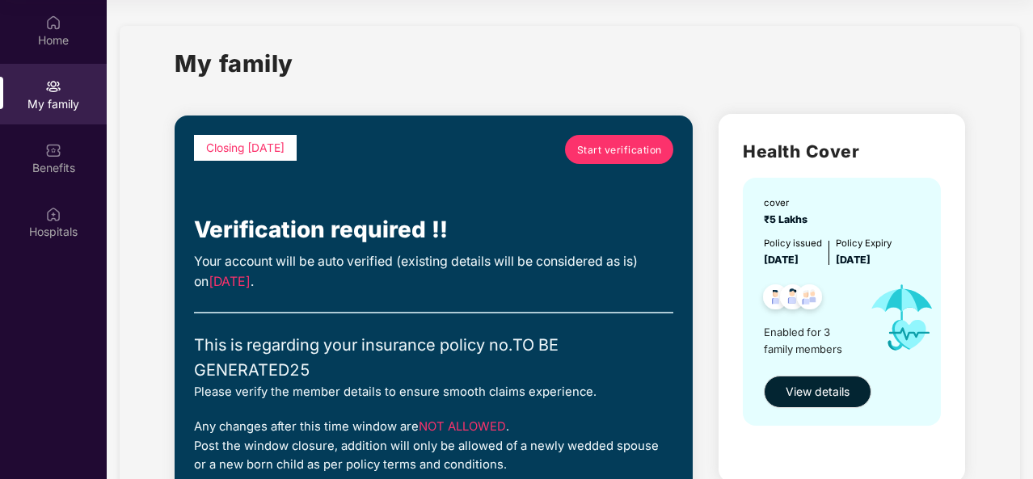
click at [790, 255] on span "[DATE]" at bounding box center [781, 260] width 35 height 12
click at [800, 297] on img at bounding box center [810, 300] width 40 height 40
click at [808, 339] on span "Enabled for 3 family members" at bounding box center [810, 340] width 93 height 33
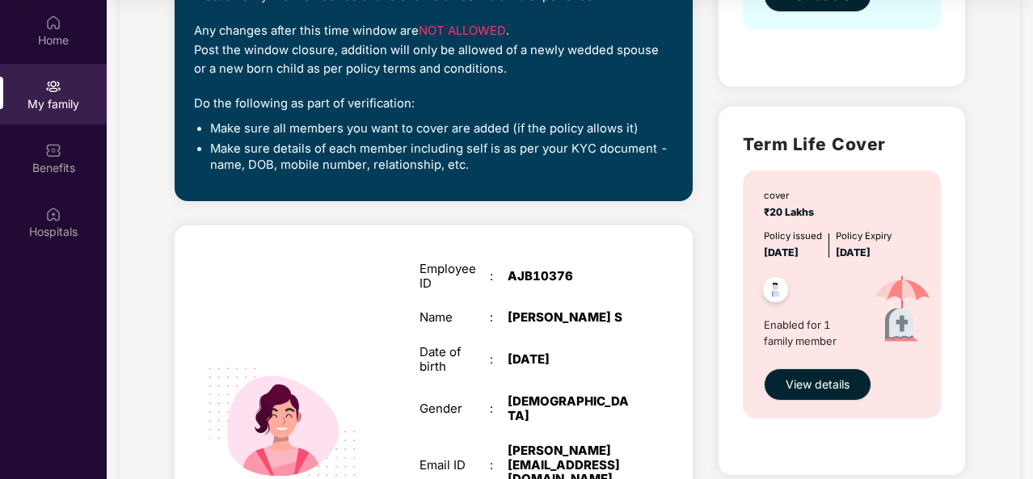
scroll to position [402, 0]
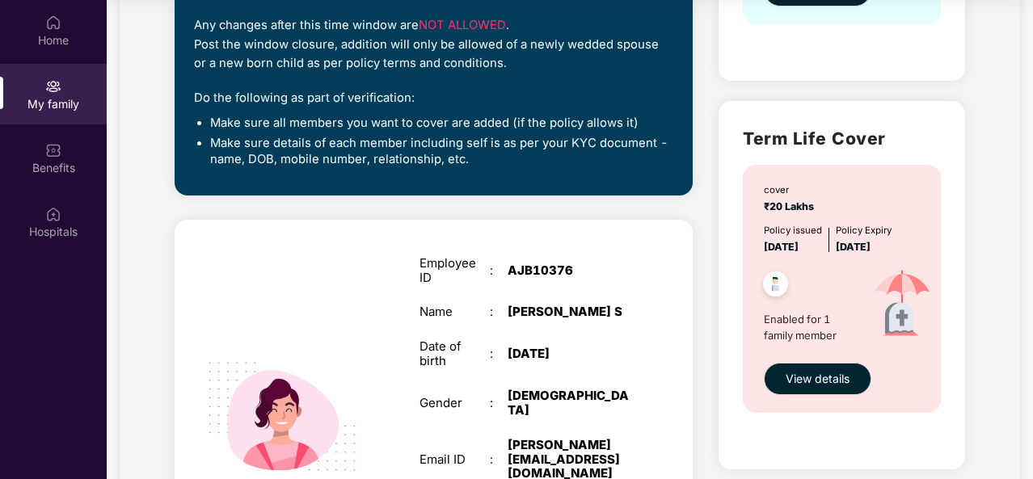
click at [808, 339] on span "Enabled for 1 family member" at bounding box center [810, 327] width 93 height 33
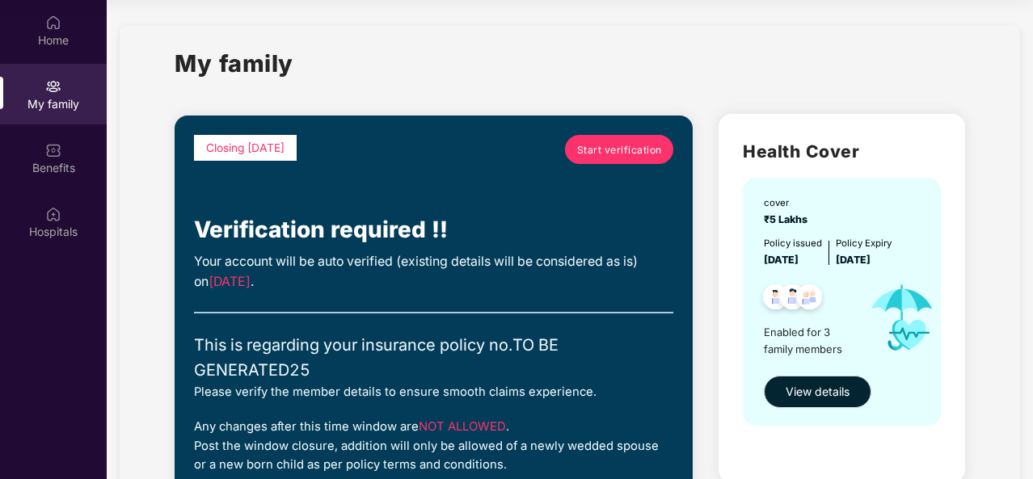
scroll to position [0, 0]
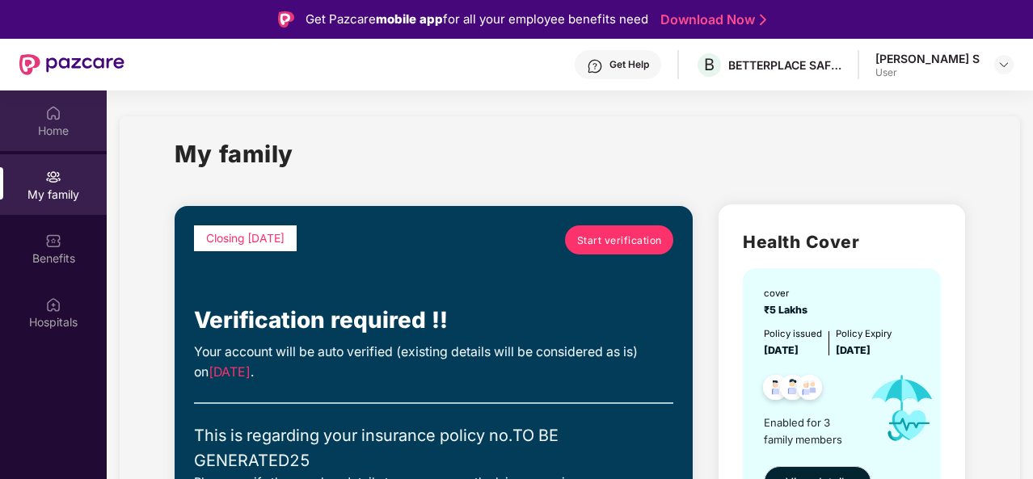
click at [60, 121] on div "Home" at bounding box center [53, 121] width 107 height 61
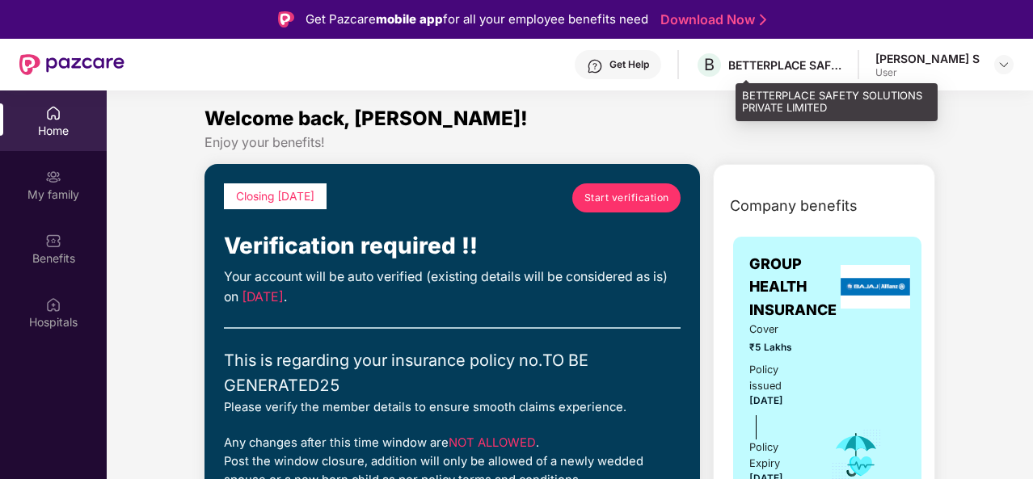
click at [788, 68] on div "BETTERPLACE SAFETY SOLUTIONS PRIVATE LIMITED" at bounding box center [784, 64] width 113 height 15
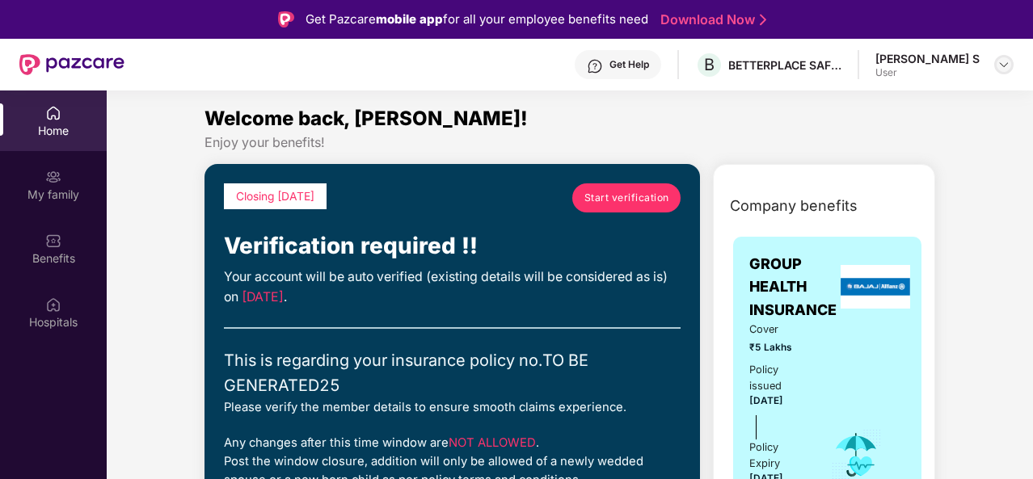
click at [1006, 59] on img at bounding box center [1004, 64] width 13 height 13
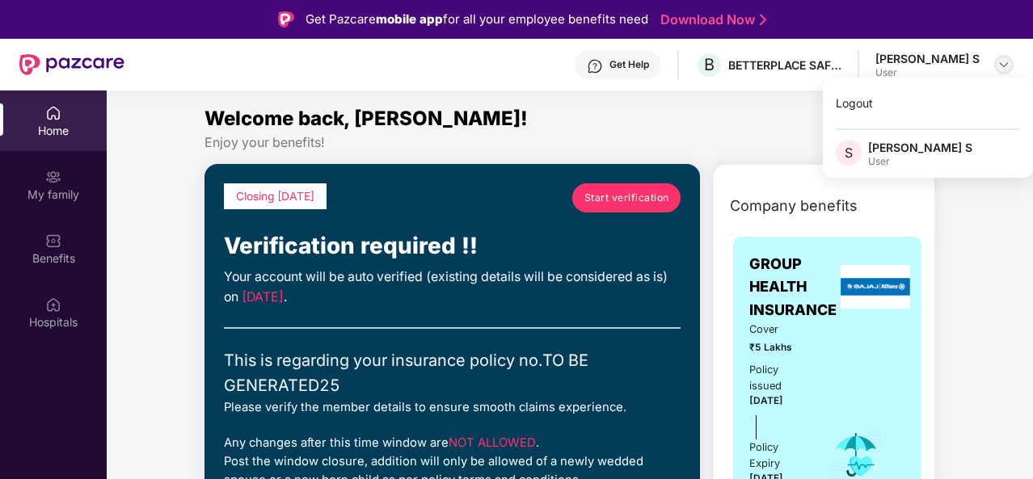
click at [1006, 59] on img at bounding box center [1004, 64] width 13 height 13
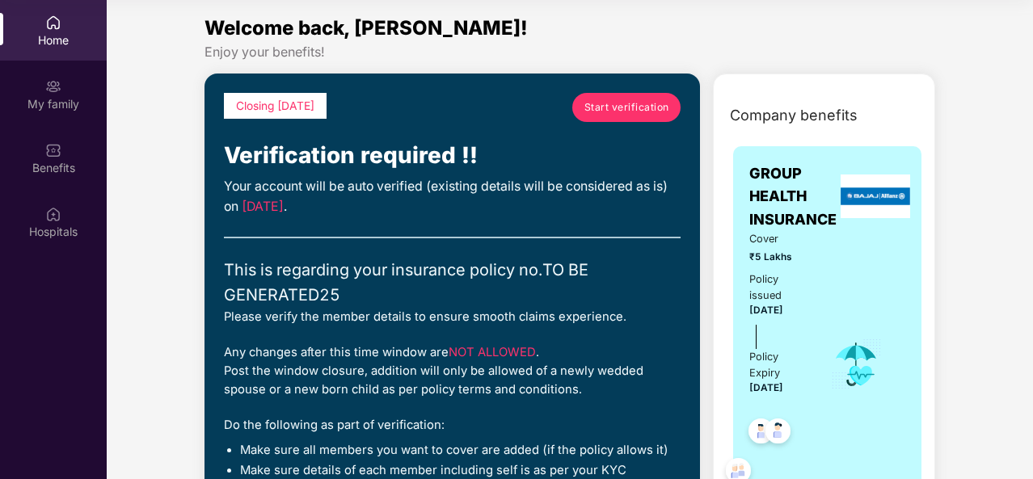
click at [55, 32] on div "Home" at bounding box center [53, 40] width 107 height 16
